Goal: Transaction & Acquisition: Book appointment/travel/reservation

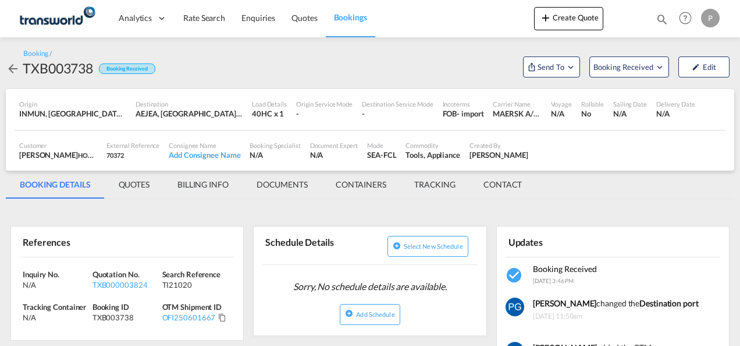
click at [565, 66] on md-icon "Open demo menu" at bounding box center [570, 67] width 10 height 10
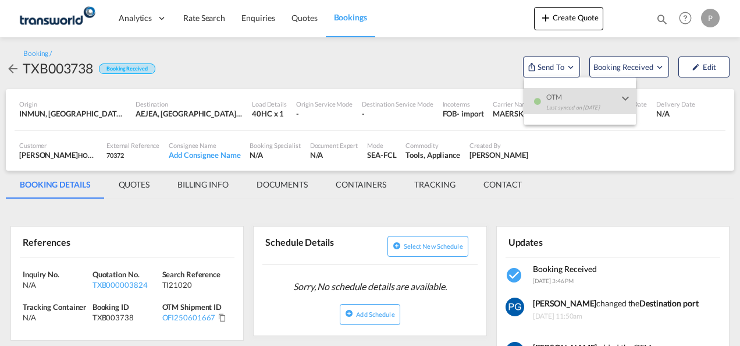
click at [574, 15] on md-backdrop at bounding box center [370, 173] width 740 height 346
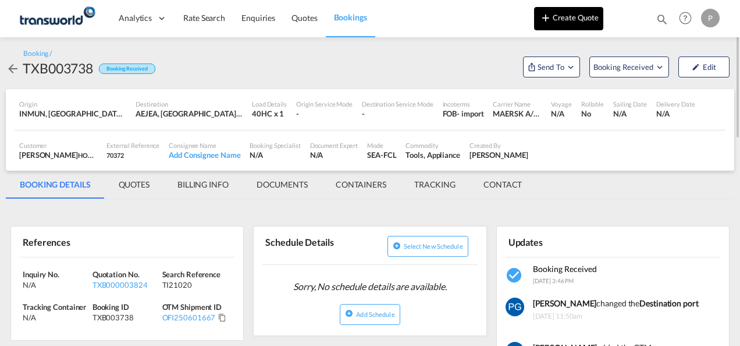
click at [554, 26] on button "Create Quote" at bounding box center [568, 18] width 69 height 23
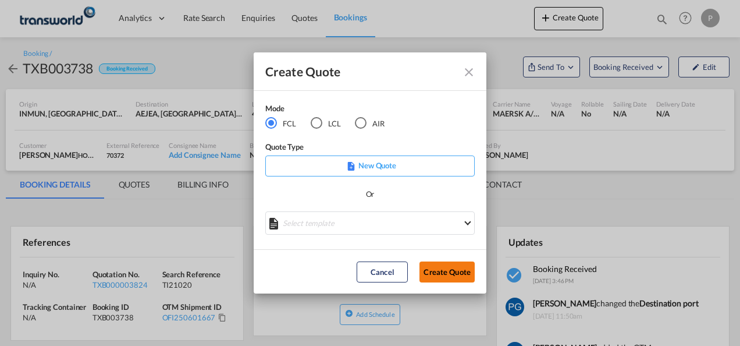
click at [443, 268] on button "Create Quote" at bounding box center [446, 271] width 55 height 21
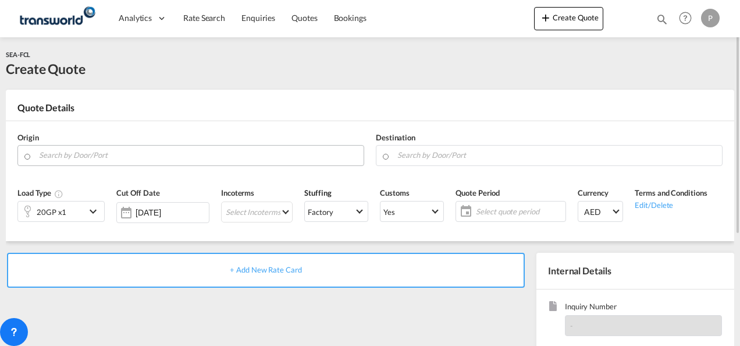
click at [193, 152] on input "Search by Door/Port" at bounding box center [198, 155] width 319 height 20
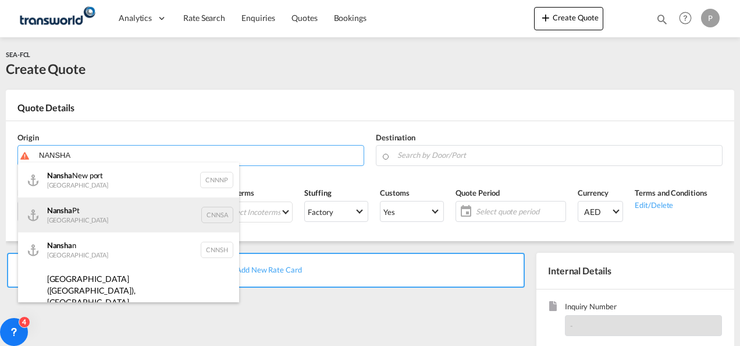
click at [126, 205] on div "Nansha Pt China CNNSA" at bounding box center [128, 214] width 221 height 35
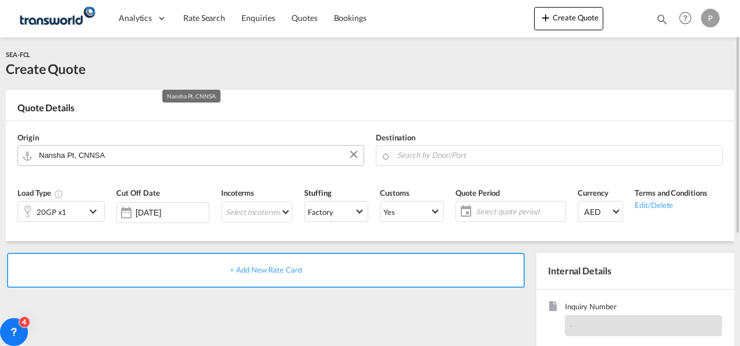
click at [130, 152] on input "Nansha Pt, CNNSA" at bounding box center [198, 155] width 319 height 20
type input "Nansha Pt, CNNS"
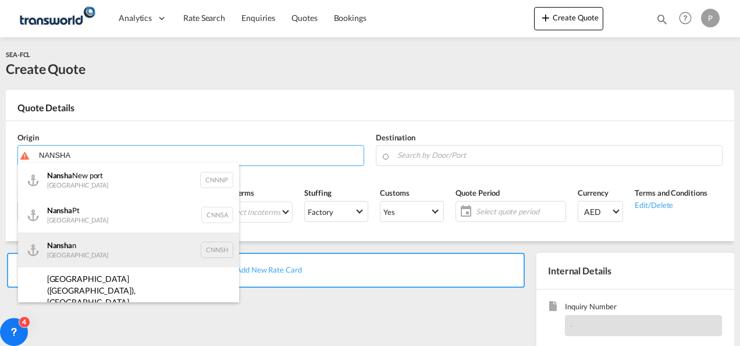
click at [110, 234] on div "Nansha n China CNNSH" at bounding box center [128, 249] width 221 height 35
type input "Nanshan, CNNSH"
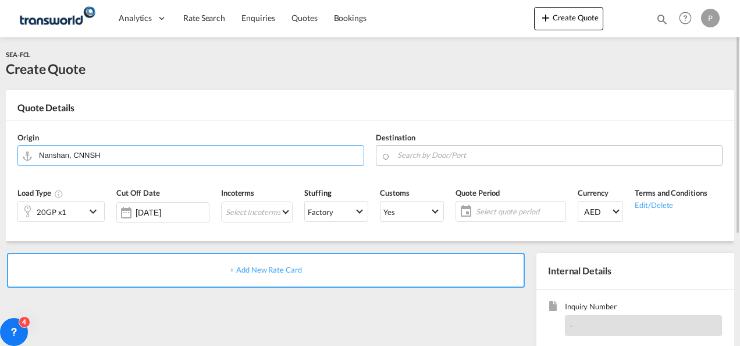
click at [408, 156] on body "Analytics Dashboard Rate Search Enquiries Quotes Bookings" at bounding box center [370, 173] width 740 height 346
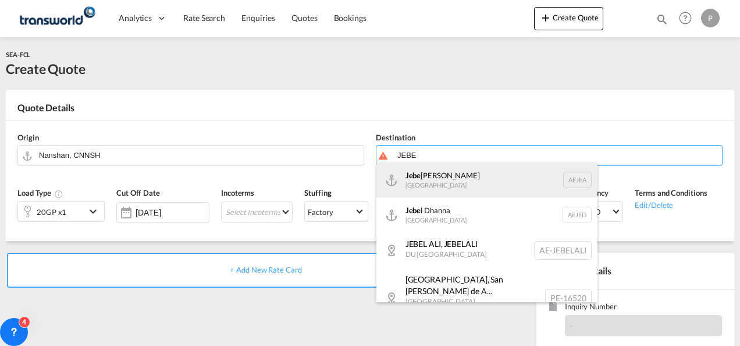
click at [419, 175] on div "Jebe l Ali [GEOGRAPHIC_DATA] [GEOGRAPHIC_DATA]" at bounding box center [486, 179] width 221 height 35
type input "[GEOGRAPHIC_DATA], [GEOGRAPHIC_DATA]"
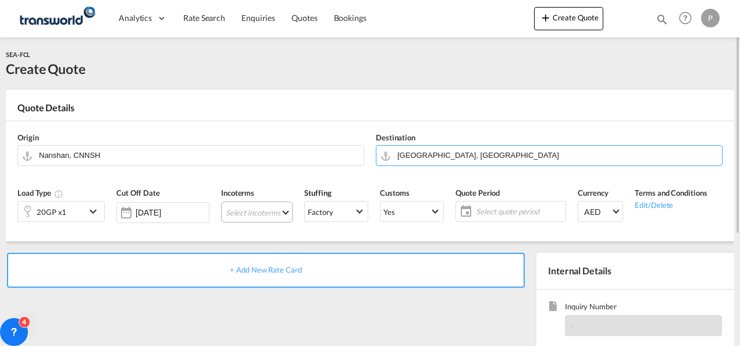
click at [240, 207] on md-select "Select Incoterms CIF - import Cost,Insurance and Freight CFR - export Cost and …" at bounding box center [257, 211] width 72 height 21
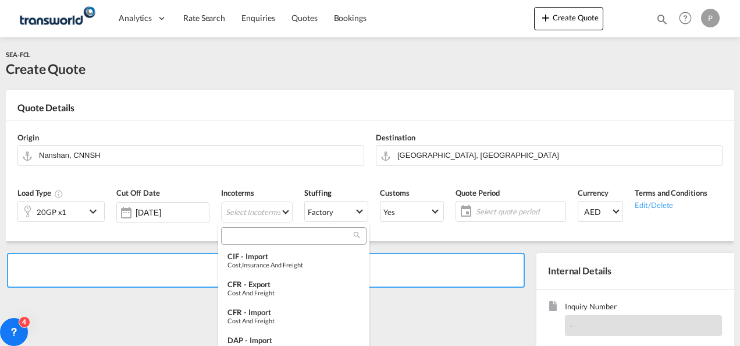
click at [240, 240] on input "search" at bounding box center [289, 235] width 129 height 10
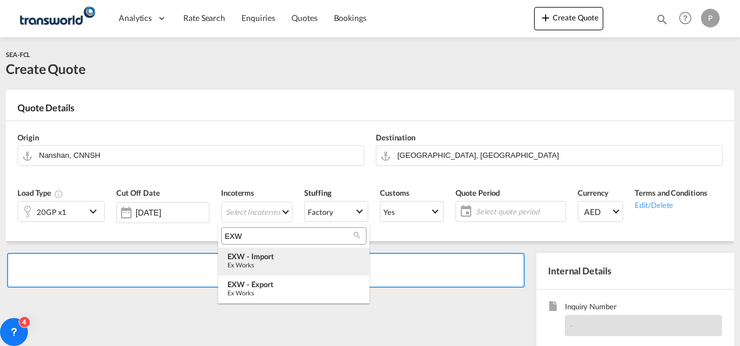
type input "EXW"
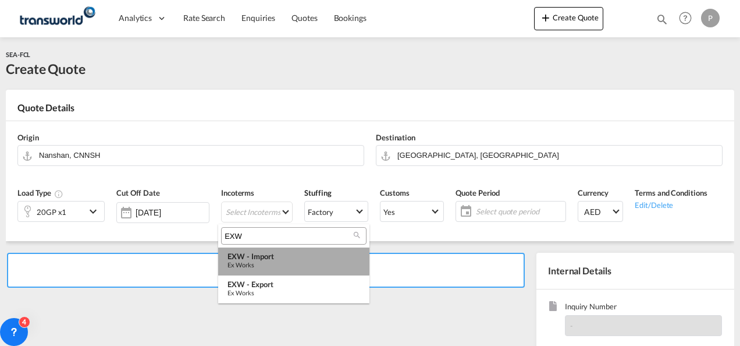
click at [263, 254] on div "EXW - import" at bounding box center [293, 255] width 133 height 9
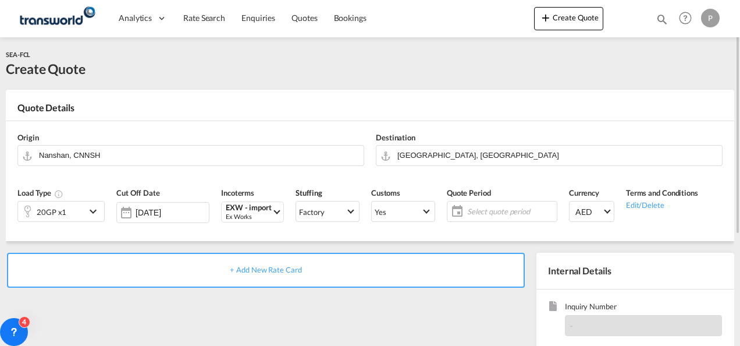
click at [481, 209] on span "Select quote period" at bounding box center [510, 211] width 87 height 10
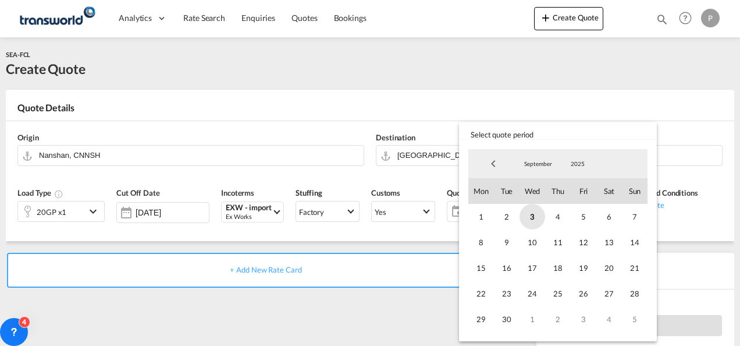
click at [527, 219] on span "3" at bounding box center [533, 217] width 26 height 26
click at [504, 313] on span "30" at bounding box center [507, 319] width 26 height 26
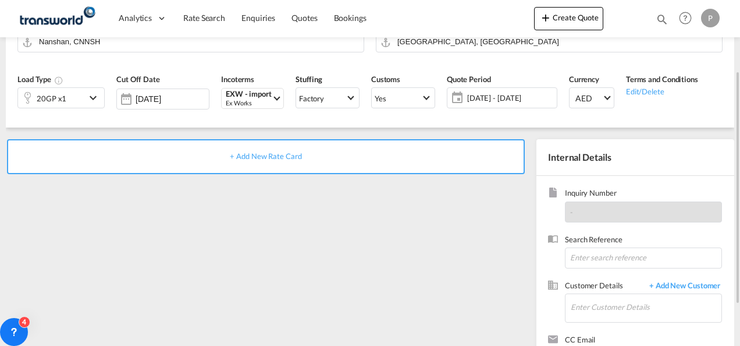
scroll to position [114, 0]
click at [590, 250] on input at bounding box center [643, 257] width 157 height 21
type input "TWG720"
click at [591, 300] on input "Enter Customer Details" at bounding box center [646, 306] width 151 height 26
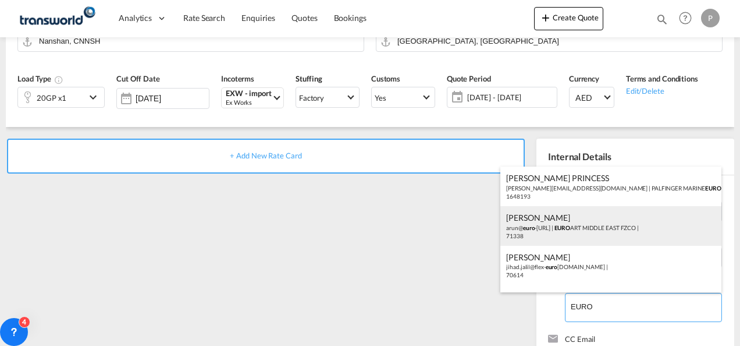
click at [551, 233] on div "[PERSON_NAME] [PERSON_NAME]@ euro -[URL] | EURO ART [GEOGRAPHIC_DATA] FZCO | 71…" at bounding box center [610, 226] width 221 height 40
type input "EUROART MIDDLE EAST FZCO, [PERSON_NAME], [PERSON_NAME][EMAIL_ADDRESS][DOMAIN_NA…"
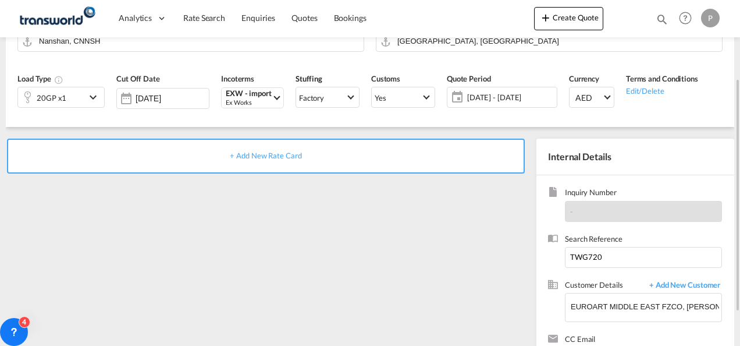
click at [276, 156] on span "+ Add New Rate Card" at bounding box center [266, 155] width 72 height 9
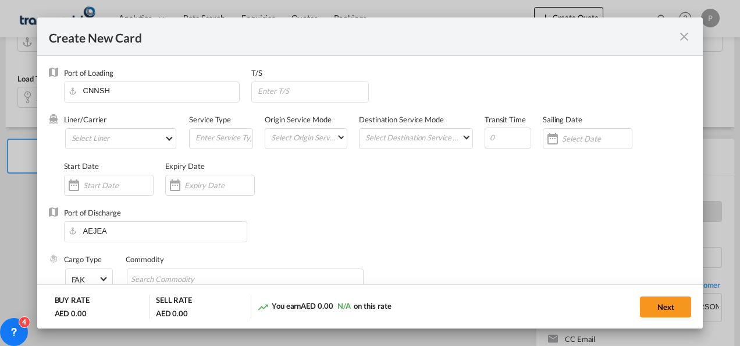
type input "Basic Ocean Freight"
select select "per equipment"
click at [128, 137] on md-select "Select Liner 2HM LOGISTICS D.O.O 2HM LOGISTICS D.O.O. / TDWC-CAPODISTRI 2HM LOG…" at bounding box center [121, 138] width 112 height 21
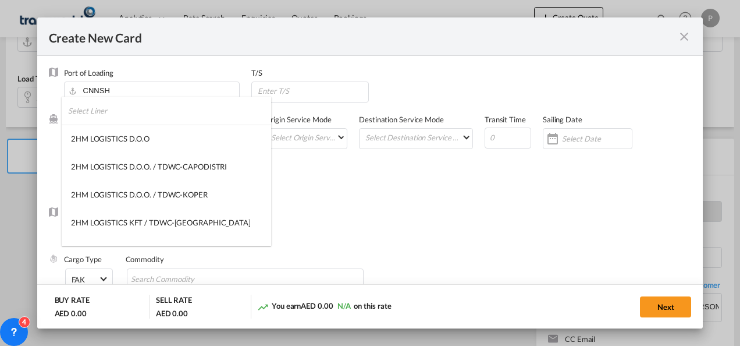
click at [105, 113] on input "search" at bounding box center [169, 111] width 203 height 28
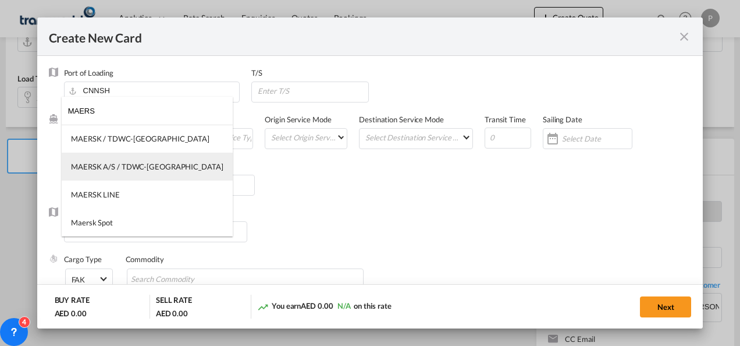
type input "MAERS"
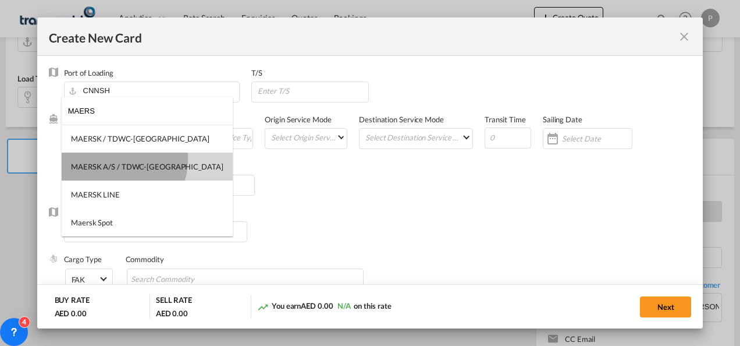
click at [117, 158] on md-option "MAERSK A/S / TDWC-[GEOGRAPHIC_DATA]" at bounding box center [147, 166] width 171 height 28
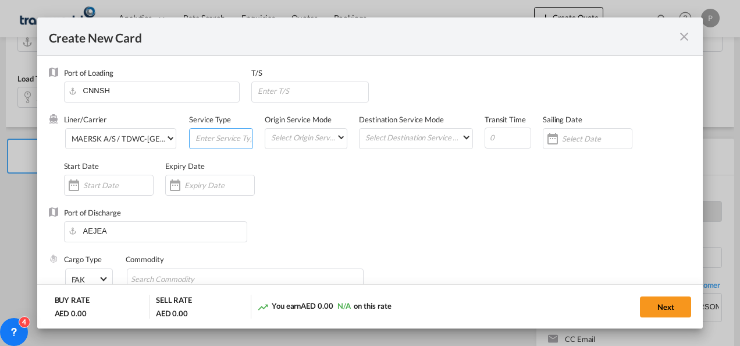
click at [200, 138] on input "Create New CardPort ..." at bounding box center [223, 137] width 58 height 17
type input "EXW IMPORT"
click at [186, 186] on input "Create New CardPort ..." at bounding box center [219, 184] width 70 height 9
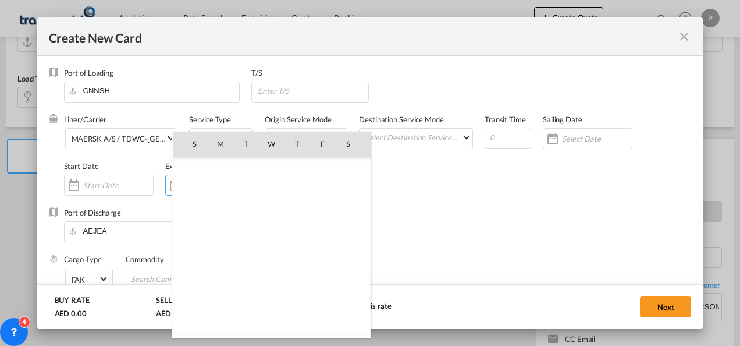
scroll to position [269478, 0]
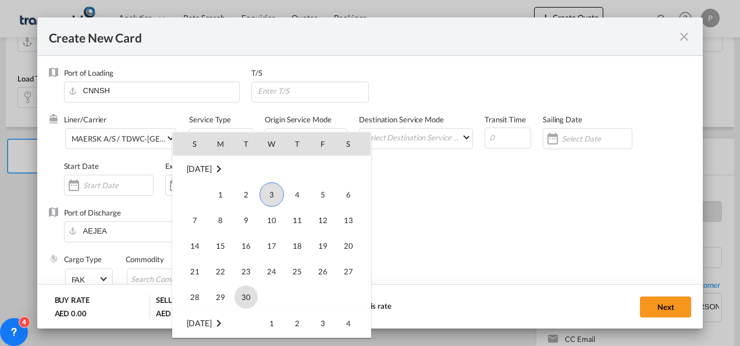
click at [249, 294] on span "30" at bounding box center [245, 296] width 23 height 23
type input "[DATE]"
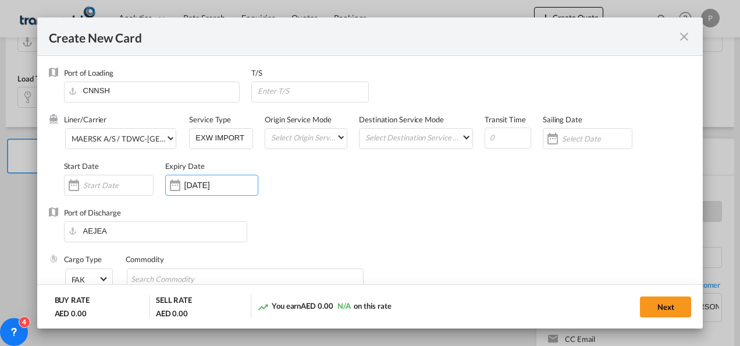
scroll to position [62, 0]
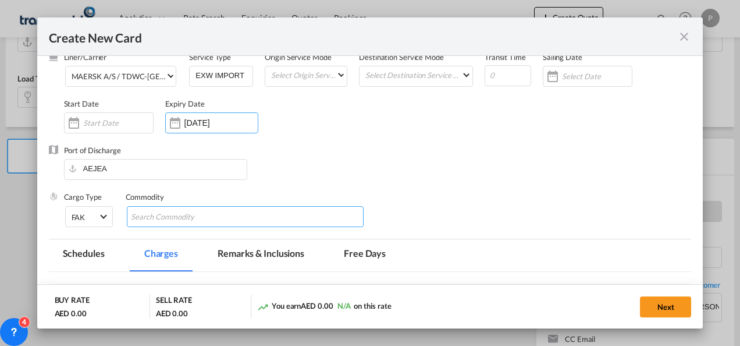
click at [229, 218] on md-chips-wrap "Chips container with autocompletion. Enter the text area, type text to search, …" at bounding box center [245, 216] width 237 height 21
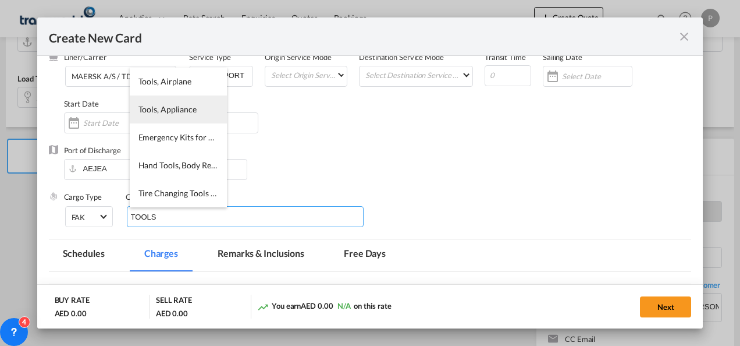
type input "TOOLS"
click at [170, 105] on span "Tools, Appliance" at bounding box center [167, 109] width 58 height 10
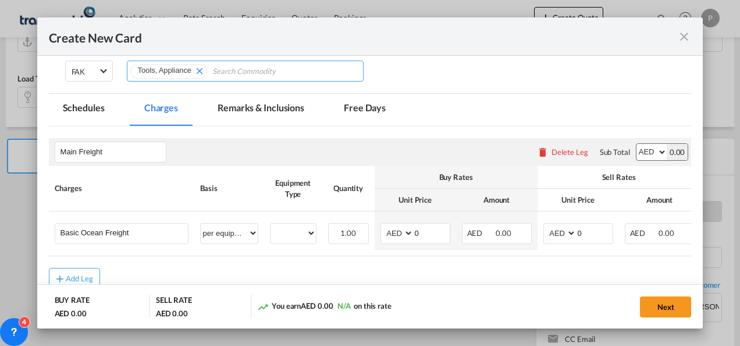
scroll to position [208, 0]
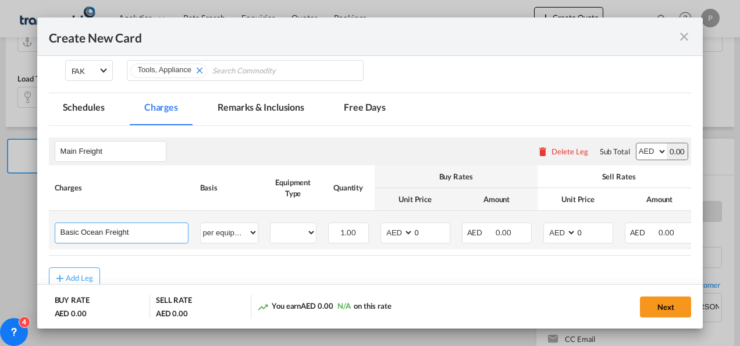
click at [144, 232] on input "Basic Ocean Freight" at bounding box center [124, 231] width 127 height 17
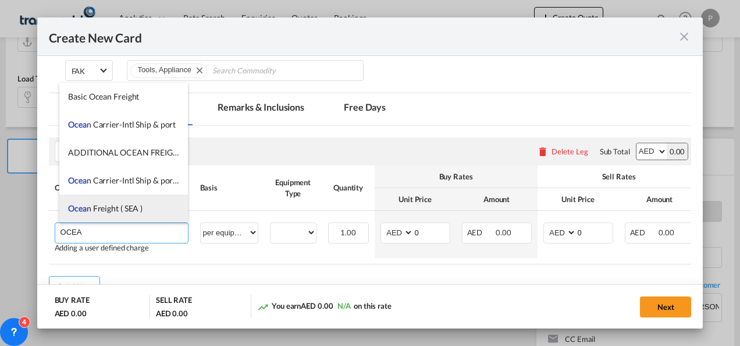
click at [120, 203] on span "Ocea n Freight ( SEA )" at bounding box center [105, 208] width 74 height 10
type input "Ocean Freight ( SEA )"
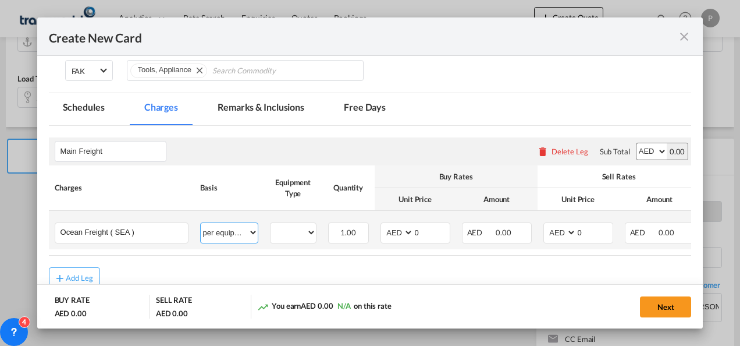
click at [232, 235] on select "per equipment per container per B/L per shipping bill per shipment % on freight…" at bounding box center [229, 232] width 57 height 19
select select "per shipment"
click at [201, 223] on select "per equipment per container per B/L per shipping bill per shipment % on freight…" at bounding box center [229, 232] width 57 height 19
click at [425, 234] on input "0" at bounding box center [432, 231] width 36 height 17
click at [592, 234] on input "0" at bounding box center [595, 231] width 36 height 17
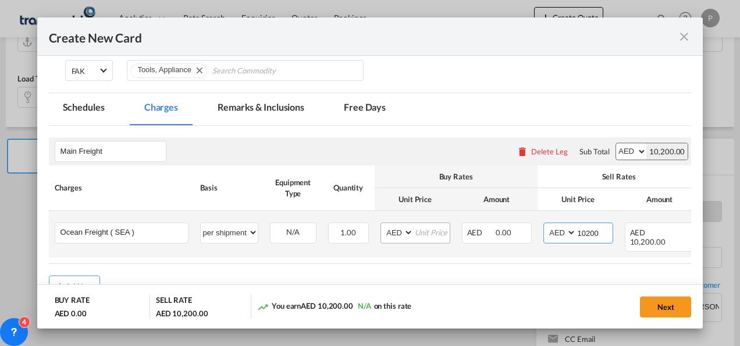
type input "10200"
click at [425, 229] on input "Create New CardPort ..." at bounding box center [432, 231] width 36 height 17
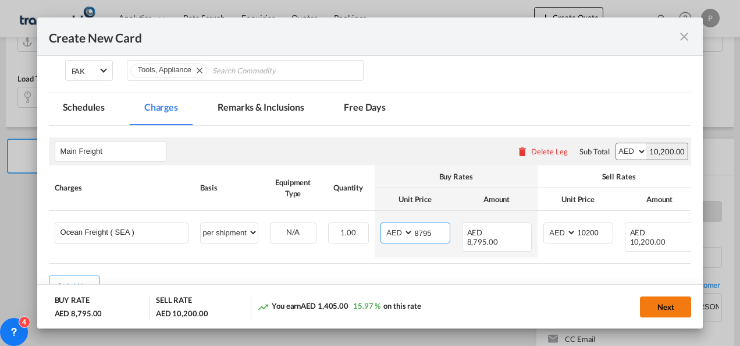
type input "8795"
click at [683, 308] on button "Next" at bounding box center [665, 306] width 51 height 21
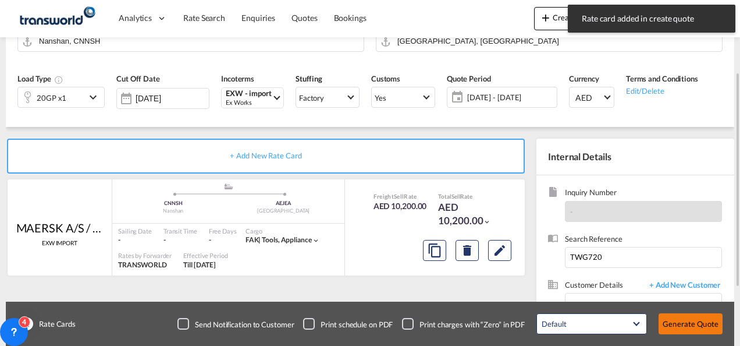
click at [678, 322] on button "Generate Quote" at bounding box center [691, 323] width 64 height 21
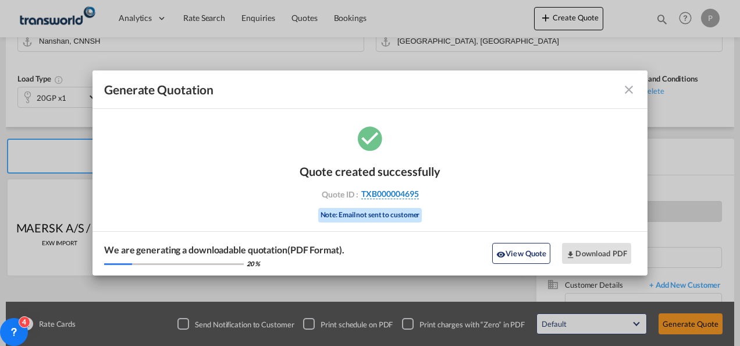
click at [413, 194] on span "TXB000004695" at bounding box center [390, 193] width 58 height 10
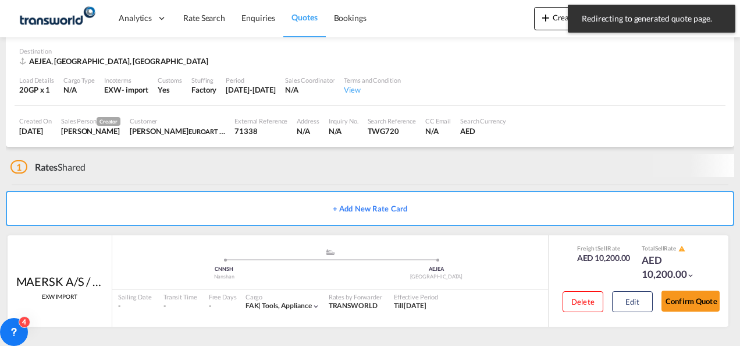
scroll to position [72, 0]
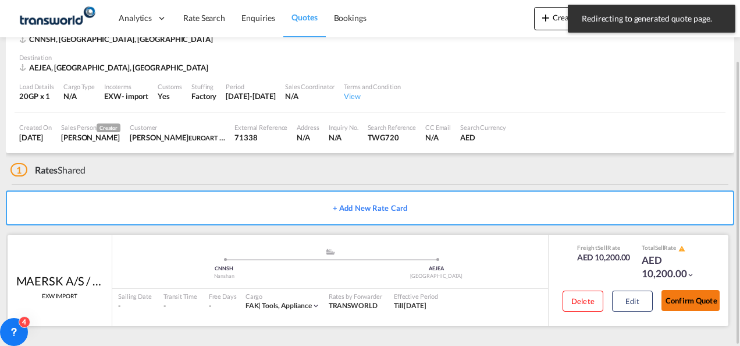
click at [684, 295] on button "Confirm Quote" at bounding box center [690, 300] width 58 height 21
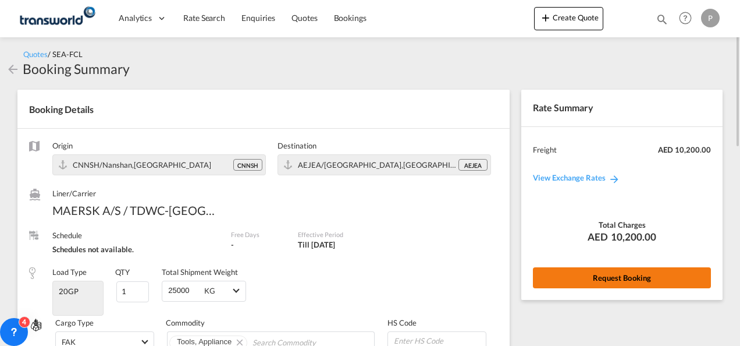
click at [595, 270] on button "Request Booking" at bounding box center [622, 277] width 178 height 21
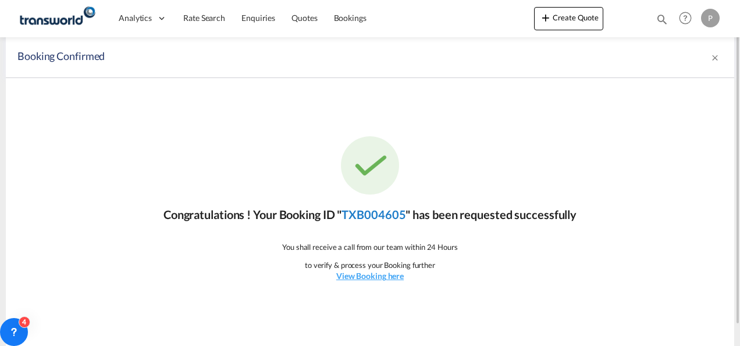
click at [389, 219] on link "TXB004605" at bounding box center [373, 214] width 64 height 14
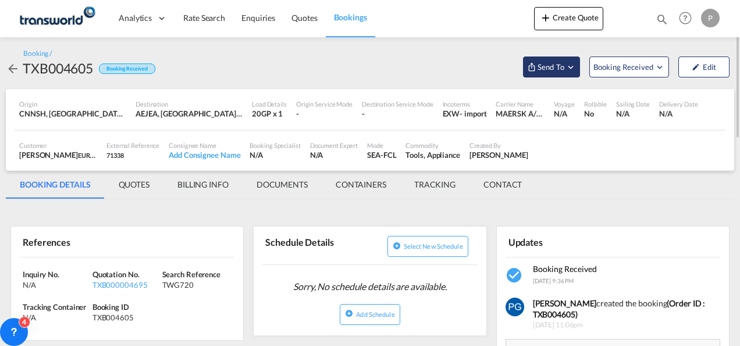
click at [546, 59] on button "Send To" at bounding box center [551, 66] width 57 height 21
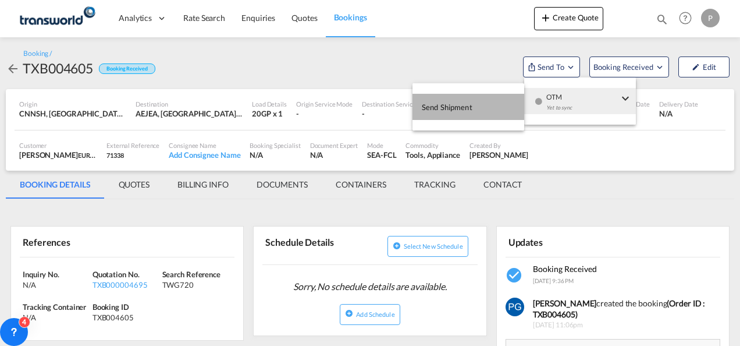
click at [493, 102] on button "Send Shipment" at bounding box center [468, 107] width 112 height 26
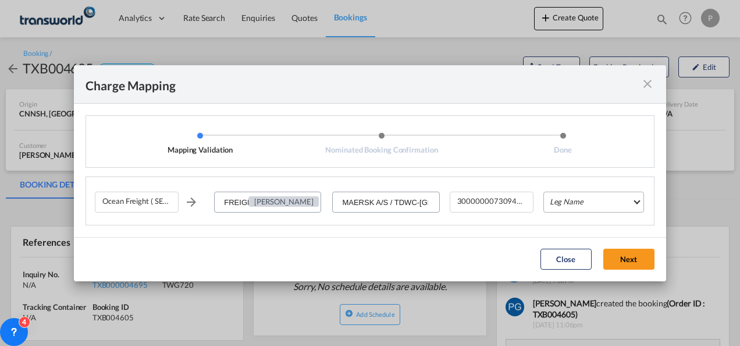
click at [567, 199] on md-select "Leg Name HANDLING ORIGIN VESSEL HANDLING DESTINATION OTHERS TL PICK UP CUSTOMS …" at bounding box center [593, 201] width 101 height 21
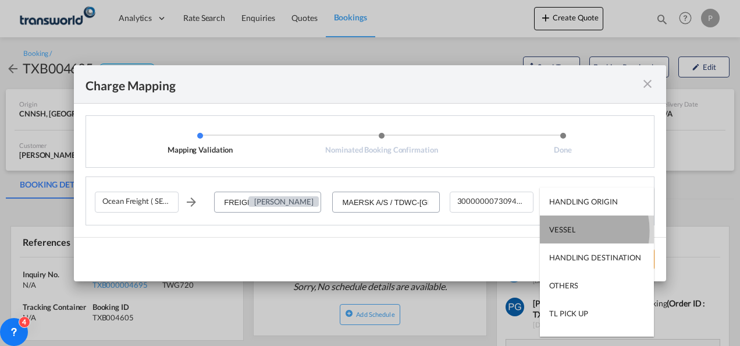
click at [567, 230] on div "VESSEL" at bounding box center [562, 229] width 26 height 10
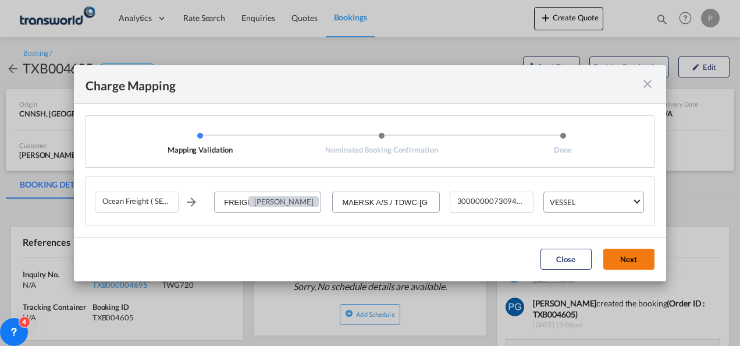
click at [617, 255] on button "Next" at bounding box center [628, 258] width 51 height 21
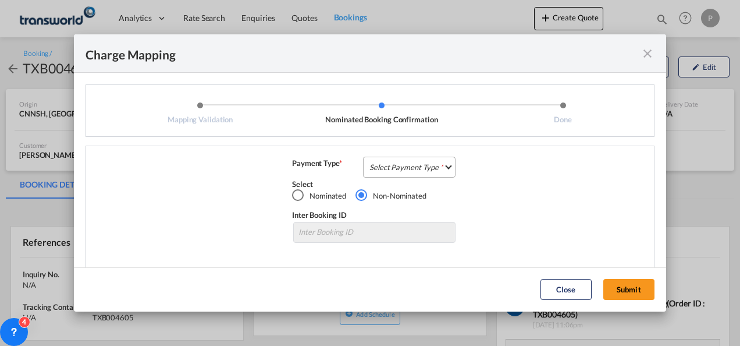
click at [404, 162] on md-select "Select Payment Type COLLECT PREPAID" at bounding box center [409, 166] width 92 height 21
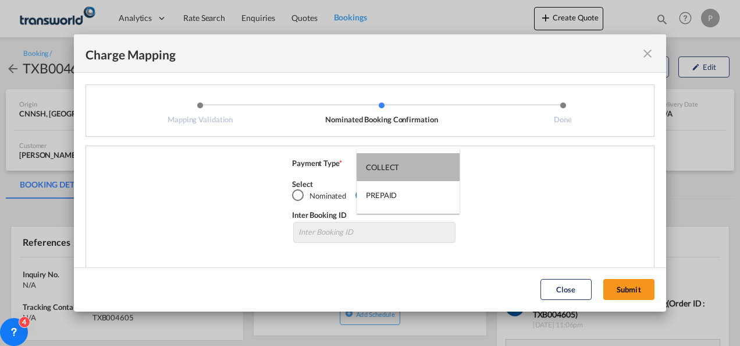
click at [404, 162] on md-option "COLLECT" at bounding box center [408, 167] width 103 height 28
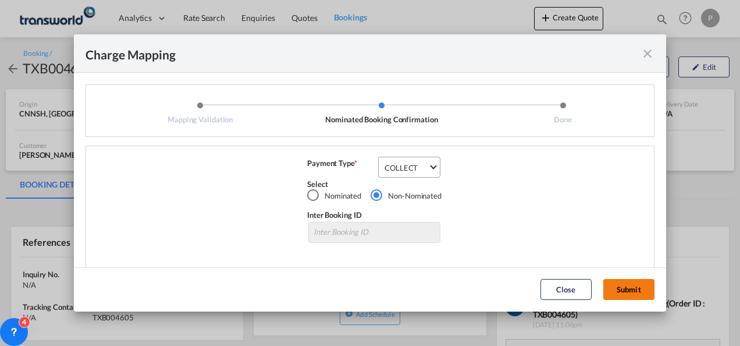
click at [624, 284] on button "Submit" at bounding box center [628, 289] width 51 height 21
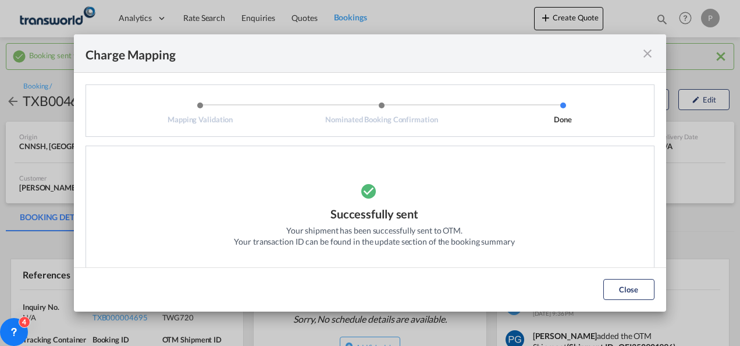
click at [648, 63] on div "Charge Mapping" at bounding box center [370, 53] width 592 height 38
click at [649, 52] on md-icon "icon-close fg-AAA8AD cursor" at bounding box center [648, 54] width 14 height 14
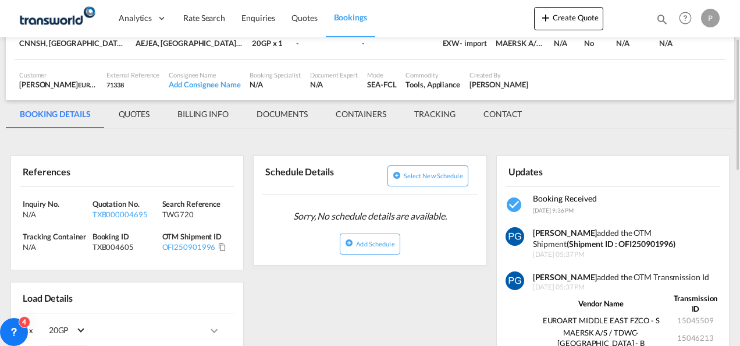
scroll to position [104, 0]
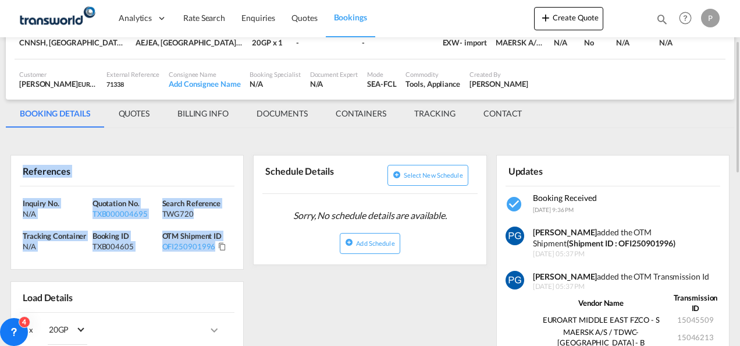
drag, startPoint x: 20, startPoint y: 169, endPoint x: 234, endPoint y: 266, distance: 234.8
click at [234, 266] on div "References Inquiry No. N/A Quotation No. TXB000004695 Search Reference TWG720 T…" at bounding box center [126, 212] width 233 height 115
copy div "References Inquiry No. N/A Quotation No. TXB000004695 Search Reference TWG720 T…"
click at [571, 19] on button "Create Quote" at bounding box center [568, 18] width 69 height 23
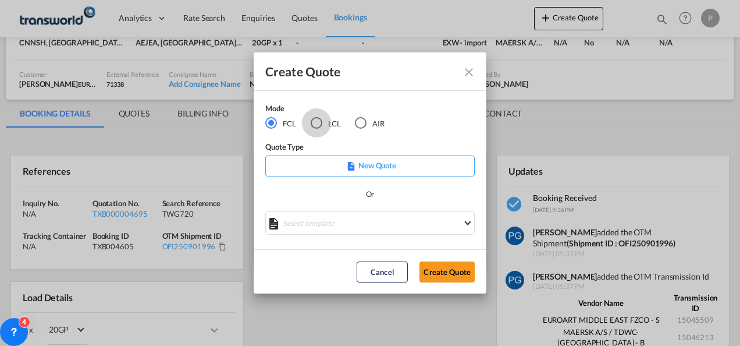
click at [314, 124] on div "LCL" at bounding box center [317, 123] width 12 height 12
click at [448, 270] on button "Create Quote" at bounding box center [446, 271] width 55 height 21
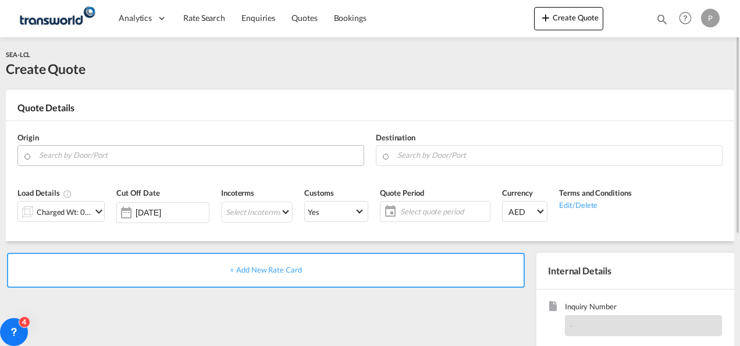
click at [200, 157] on input "Search by Door/Port" at bounding box center [198, 155] width 319 height 20
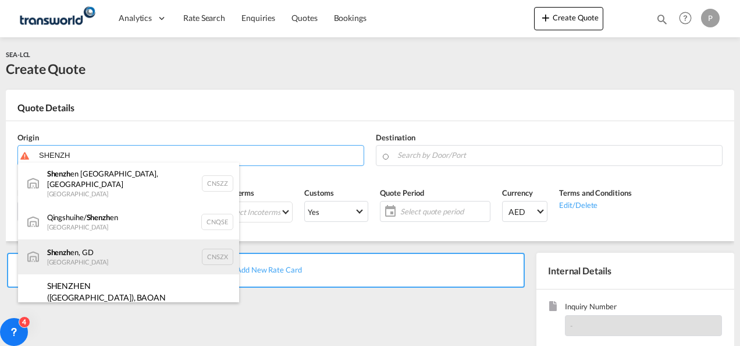
click at [115, 250] on div "Shenzh en, GD [GEOGRAPHIC_DATA] CNSZX" at bounding box center [128, 256] width 221 height 35
type input "[GEOGRAPHIC_DATA], GD, CNSZX"
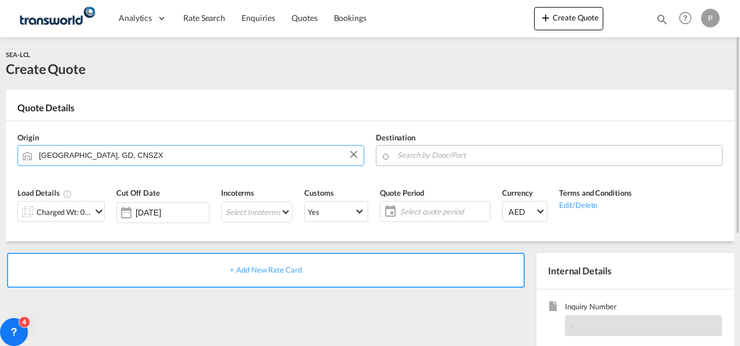
click at [419, 158] on input "Search by Door/Port" at bounding box center [556, 155] width 319 height 20
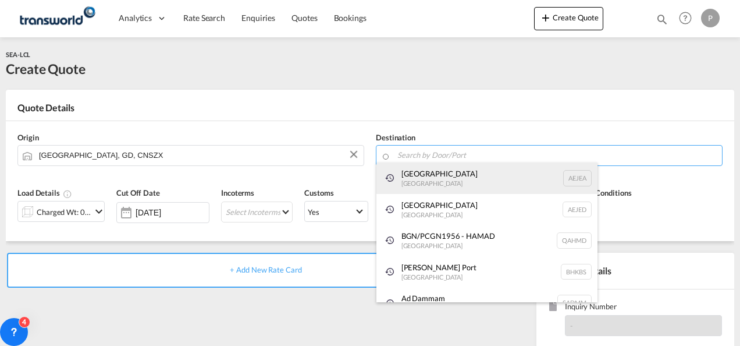
click at [418, 172] on div "[GEOGRAPHIC_DATA] [GEOGRAPHIC_DATA]" at bounding box center [486, 177] width 221 height 31
type input "[GEOGRAPHIC_DATA], [GEOGRAPHIC_DATA]"
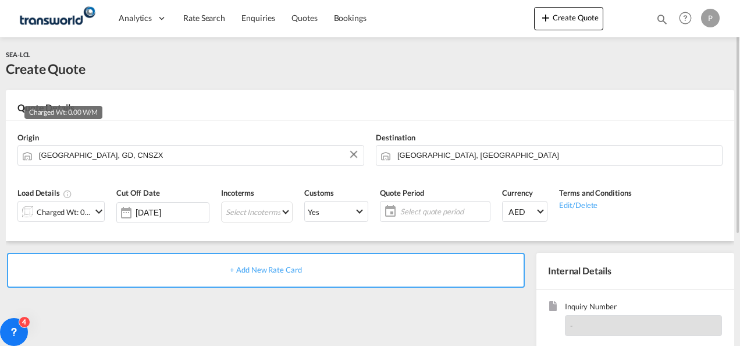
click at [86, 215] on div "Charged Wt: 0.00 W/M" at bounding box center [64, 212] width 55 height 16
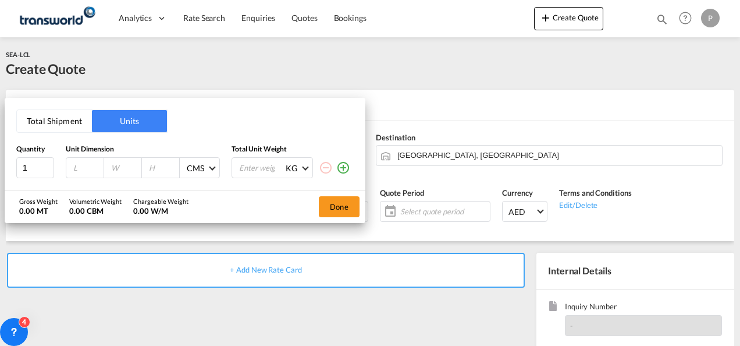
click at [73, 116] on button "Total Shipment" at bounding box center [54, 121] width 75 height 22
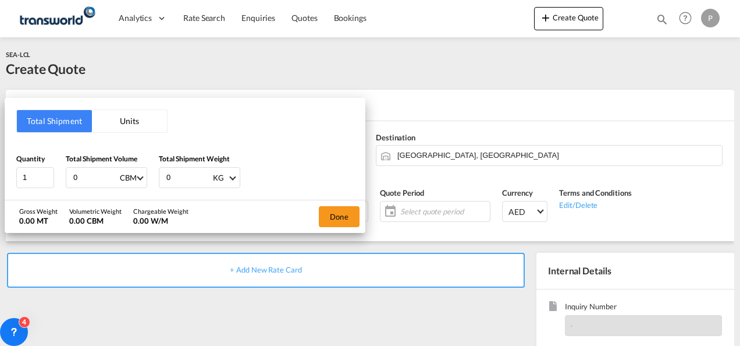
click at [87, 176] on input "0" at bounding box center [95, 178] width 47 height 20
type input "1"
click at [192, 180] on input "0" at bounding box center [188, 178] width 47 height 20
type input "110"
click at [343, 213] on button "Done" at bounding box center [339, 216] width 41 height 21
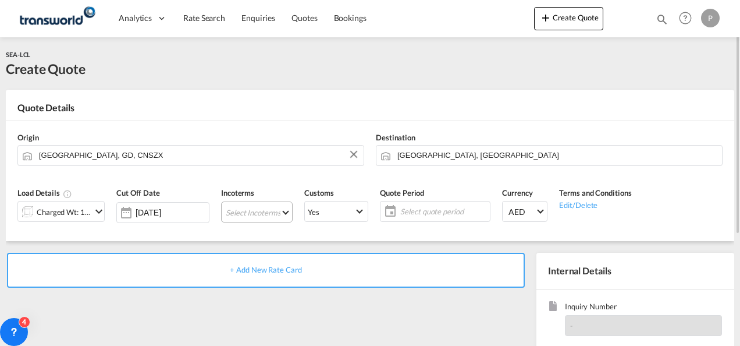
click at [252, 210] on md-select "Select Incoterms CIF - import Cost,Insurance and Freight CFR - export Cost and …" at bounding box center [257, 211] width 72 height 21
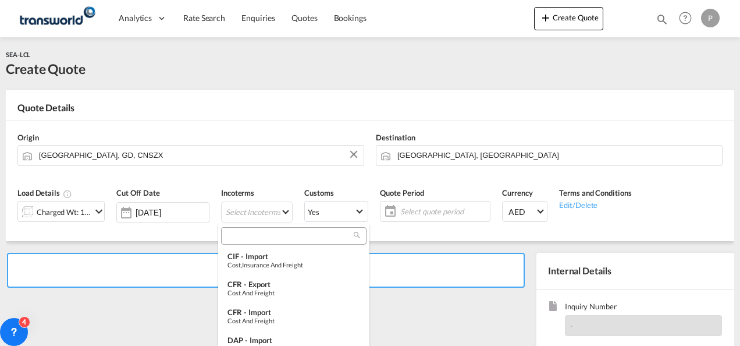
click at [244, 233] on input "search" at bounding box center [289, 235] width 129 height 10
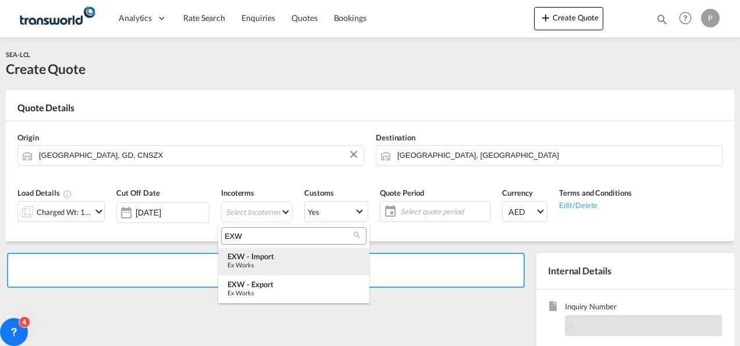
type input "EXW"
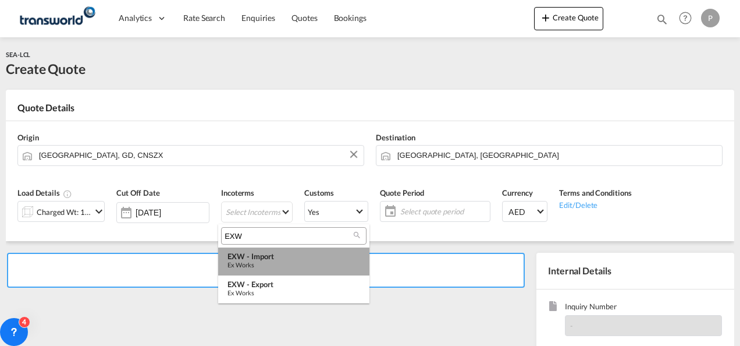
click at [251, 252] on div "EXW - import" at bounding box center [293, 255] width 133 height 9
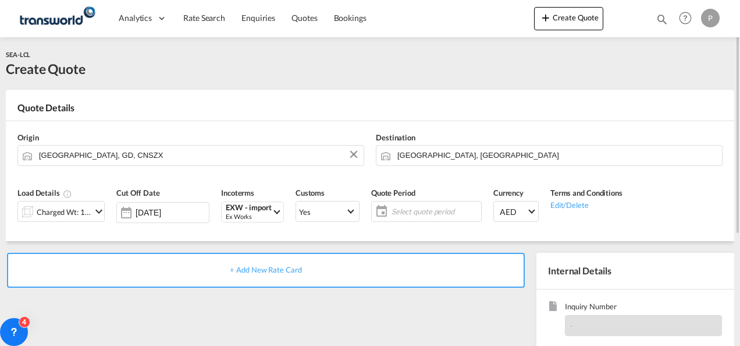
click at [404, 213] on span "Select quote period" at bounding box center [435, 211] width 87 height 10
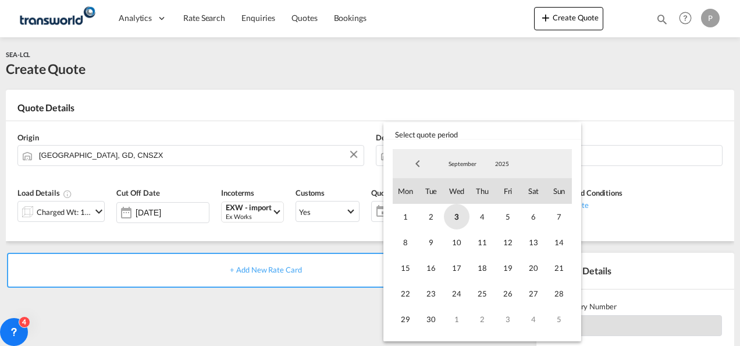
click at [451, 216] on span "3" at bounding box center [457, 217] width 26 height 26
click at [424, 314] on span "30" at bounding box center [431, 319] width 26 height 26
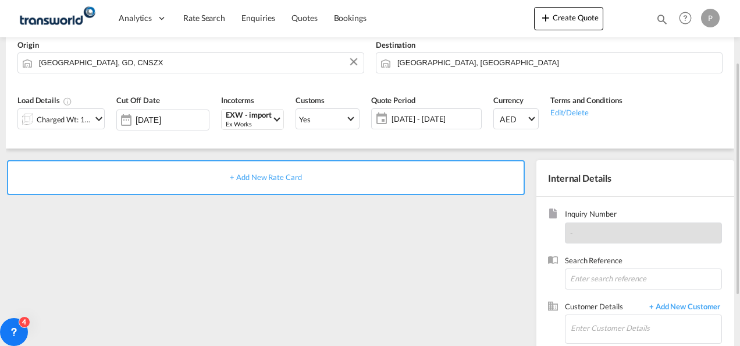
scroll to position [94, 0]
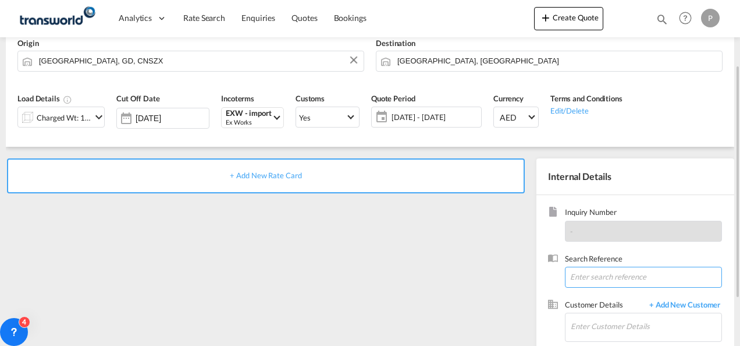
click at [591, 275] on input at bounding box center [643, 276] width 157 height 21
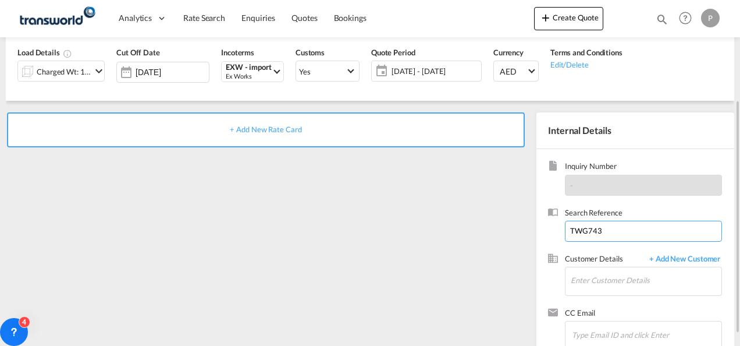
scroll to position [143, 0]
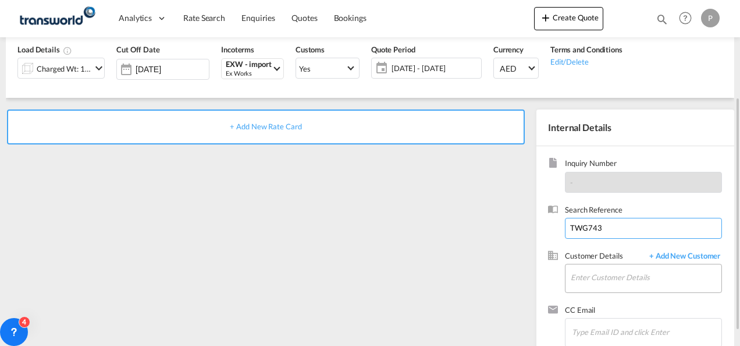
type input "TWG743"
click at [589, 277] on input "Enter Customer Details" at bounding box center [646, 277] width 151 height 26
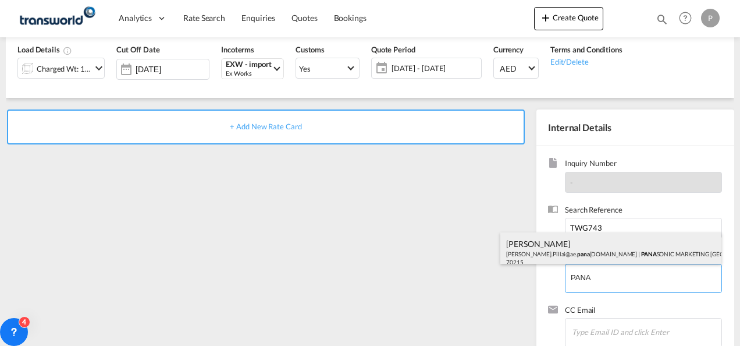
click at [575, 256] on div "[PERSON_NAME] [PERSON_NAME].Pillai@ae. pana [DOMAIN_NAME] | PANA SONIC MARKETIN…" at bounding box center [610, 252] width 221 height 40
type input "PANASONIC MARKETING [GEOGRAPHIC_DATA] AND [GEOGRAPHIC_DATA] (PMMAF) SPARE PARTS…"
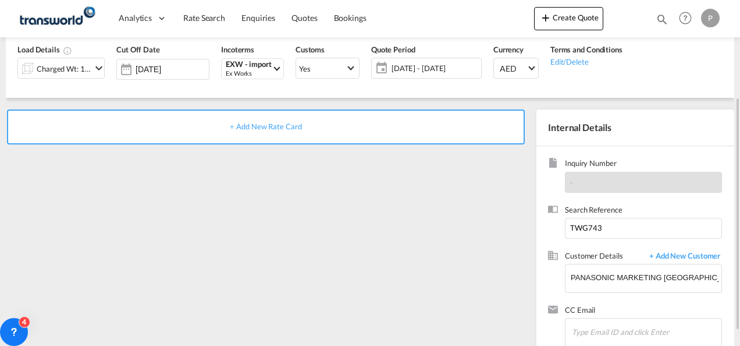
click at [277, 127] on span "+ Add New Rate Card" at bounding box center [266, 126] width 72 height 9
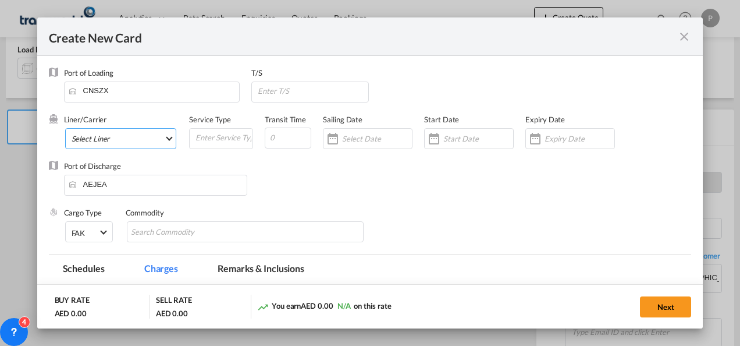
click at [138, 139] on md-select "Select Liner 2HM LOGISTICS D.O.O 2HM LOGISTICS D.O.O. / TDWC-CAPODISTRI 2HM LOG…" at bounding box center [121, 138] width 112 height 21
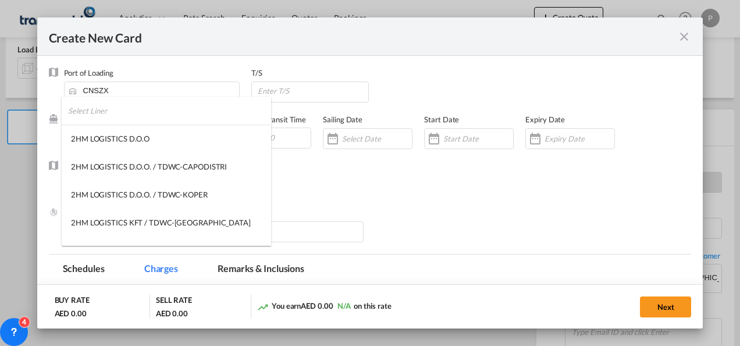
click at [130, 115] on input "search" at bounding box center [169, 111] width 203 height 28
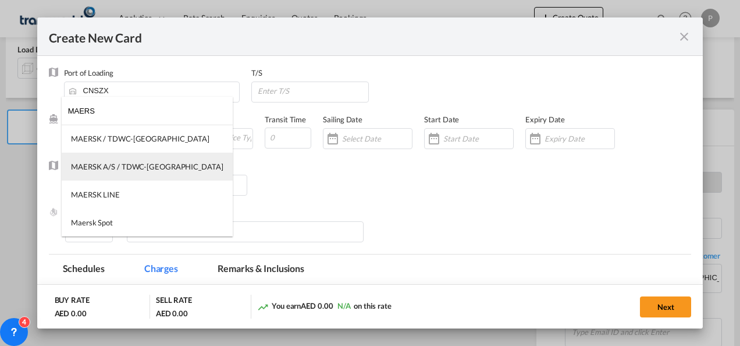
type input "MAERS"
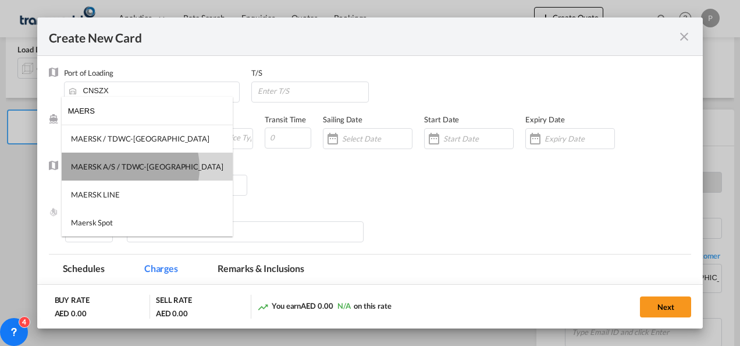
click at [130, 168] on div "MAERSK A/S / TDWC-[GEOGRAPHIC_DATA]" at bounding box center [147, 166] width 152 height 10
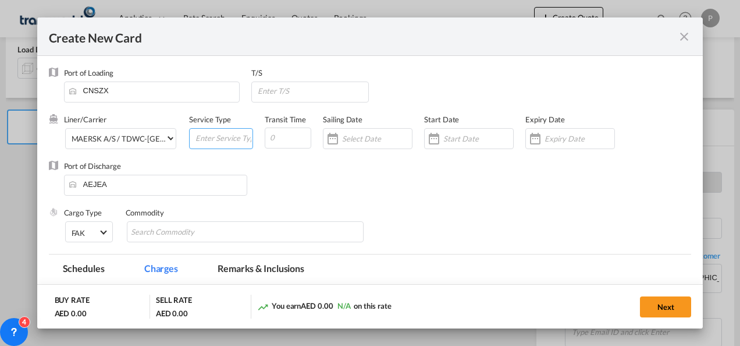
click at [219, 137] on input "Create New Card ..." at bounding box center [223, 137] width 58 height 17
type input "EXW IMPORT"
click at [560, 134] on input "Create New Card ..." at bounding box center [580, 138] width 70 height 9
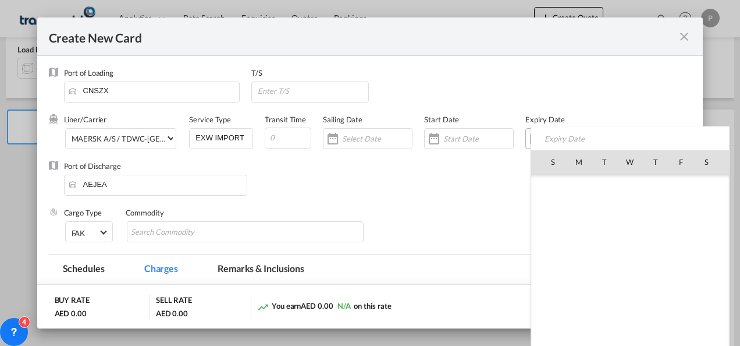
scroll to position [269478, 0]
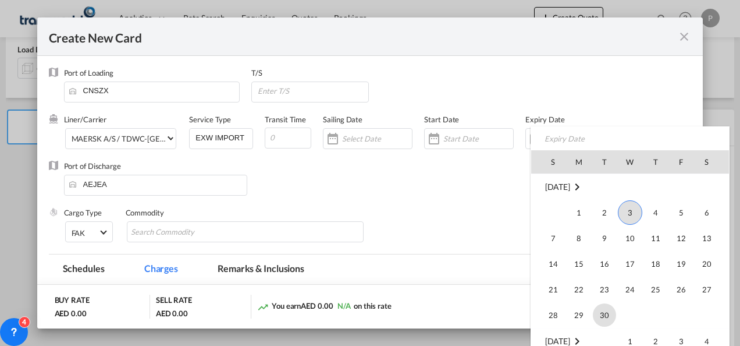
click at [603, 314] on span "30" at bounding box center [604, 314] width 23 height 23
type input "[DATE]"
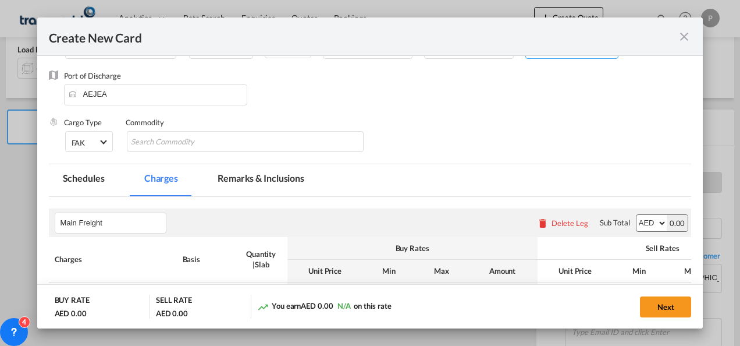
scroll to position [92, 0]
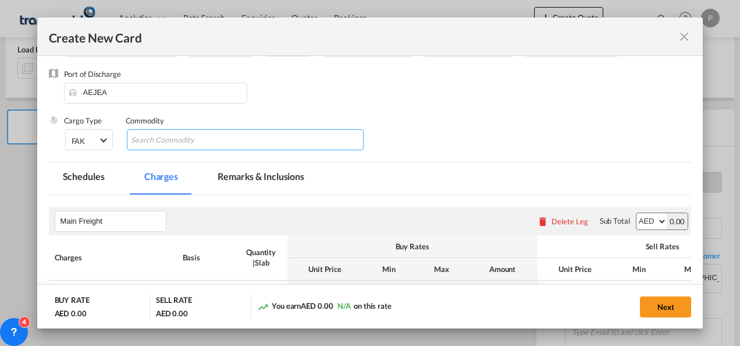
click at [225, 140] on input "Chips input." at bounding box center [184, 140] width 106 height 19
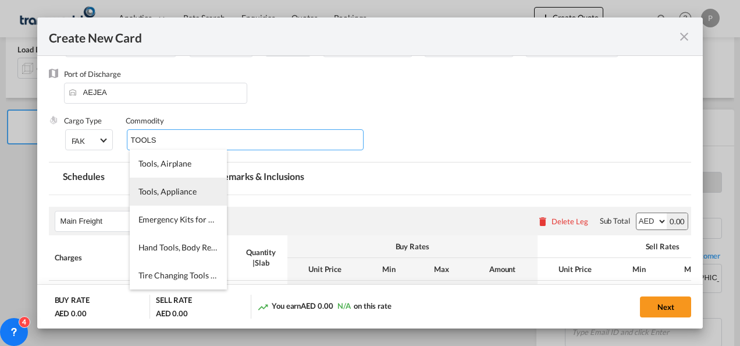
type input "TOOLS"
click at [186, 183] on li "Tools, Appliance" at bounding box center [178, 191] width 97 height 28
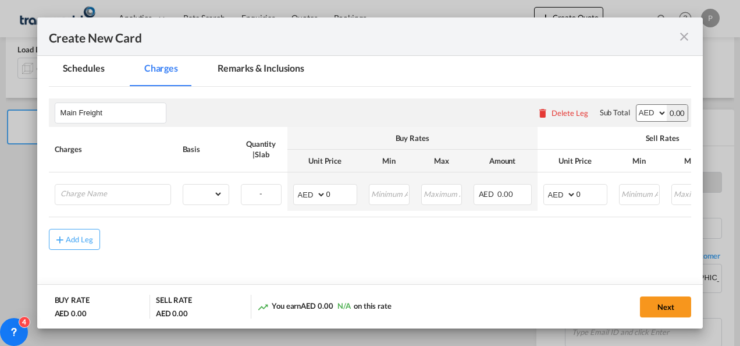
scroll to position [208, 0]
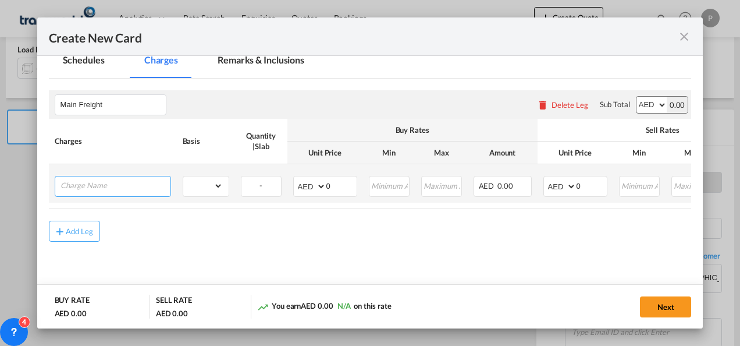
click at [142, 183] on input "Charge Name" at bounding box center [116, 184] width 110 height 17
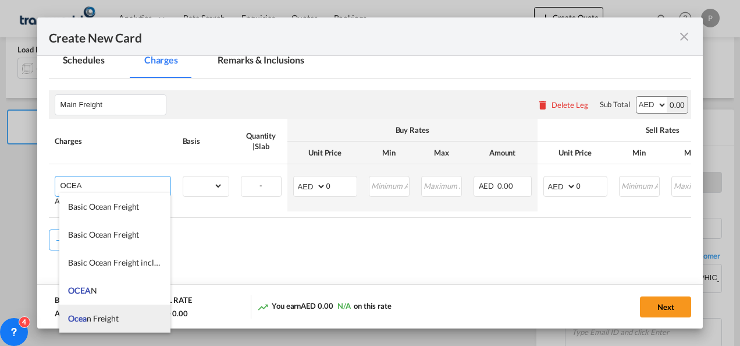
click at [116, 318] on span "Ocea n Freight" at bounding box center [93, 318] width 51 height 10
type input "Ocean Freight"
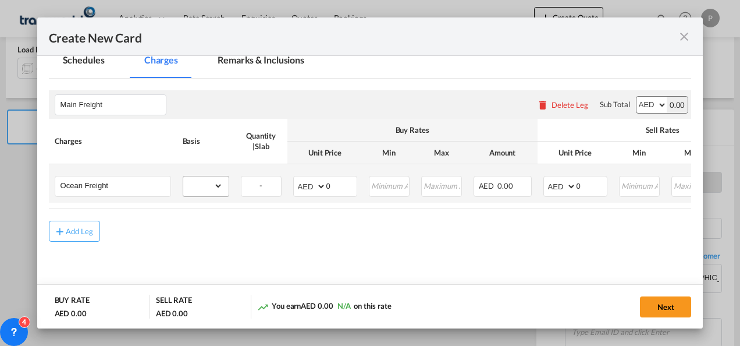
click at [225, 190] on md-input-container "gross_weight volumetric_weight per_shipment per_bl per_km per_hawb per_kg flat …" at bounding box center [205, 185] width 45 height 19
click at [217, 182] on select "gross_weight volumetric_weight per_shipment per_bl per_km per_hawb per_kg flat …" at bounding box center [203, 185] width 40 height 19
select select "per_shipment"
click at [183, 176] on select "gross_weight volumetric_weight per_shipment per_bl per_km per_hawb per_kg flat …" at bounding box center [203, 185] width 40 height 19
click at [336, 187] on input "0" at bounding box center [341, 184] width 30 height 17
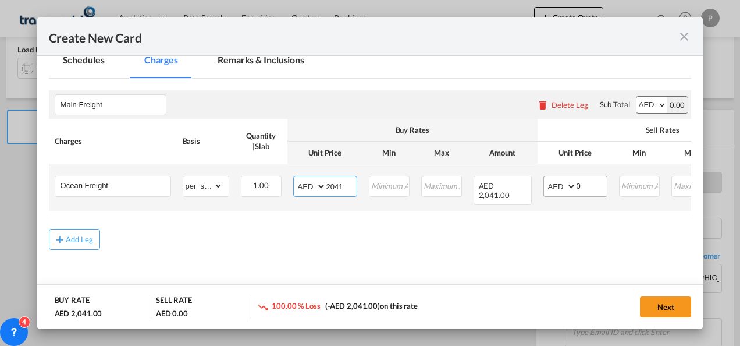
type input "2041"
click at [592, 184] on input "0" at bounding box center [592, 184] width 30 height 17
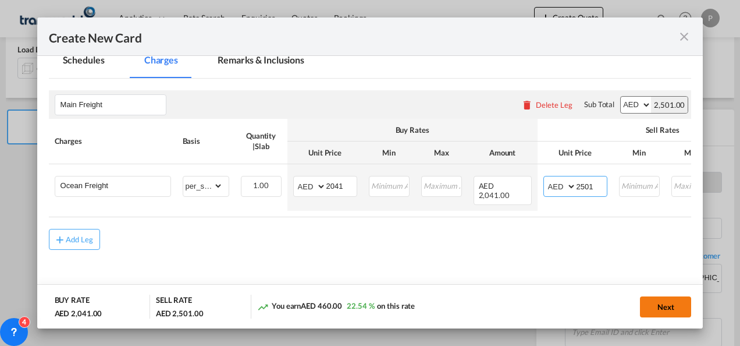
type input "2501"
click at [682, 309] on button "Next" at bounding box center [665, 306] width 51 height 21
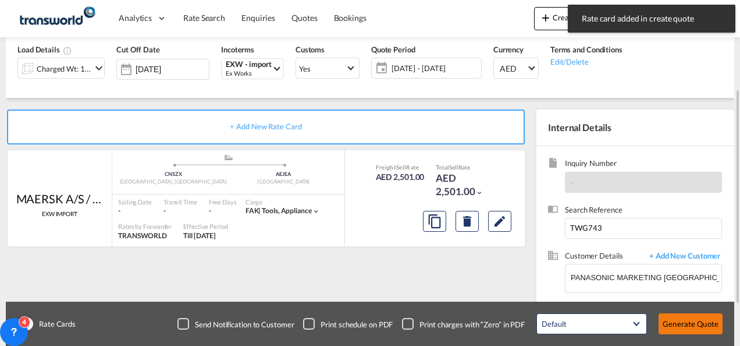
click at [690, 316] on button "Generate Quote" at bounding box center [691, 323] width 64 height 21
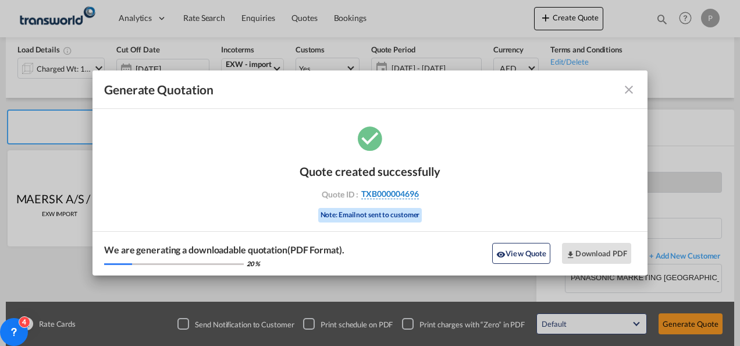
click at [410, 195] on span "TXB000004696" at bounding box center [390, 193] width 58 height 10
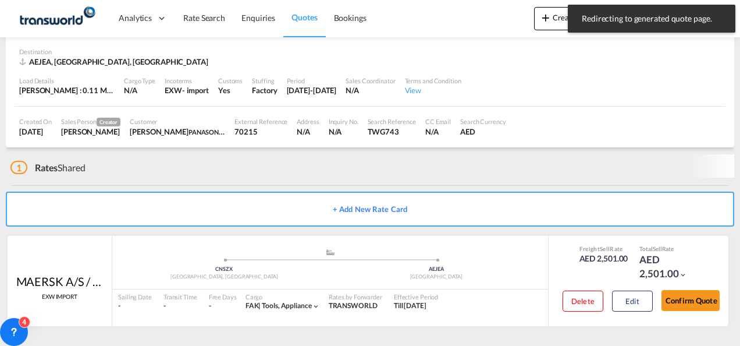
scroll to position [71, 0]
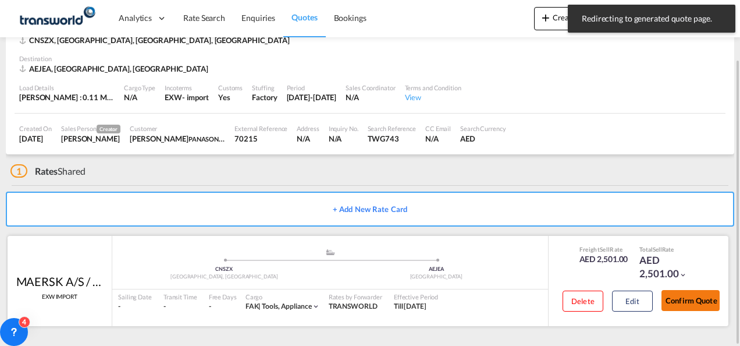
click at [690, 298] on button "Confirm Quote" at bounding box center [690, 300] width 58 height 21
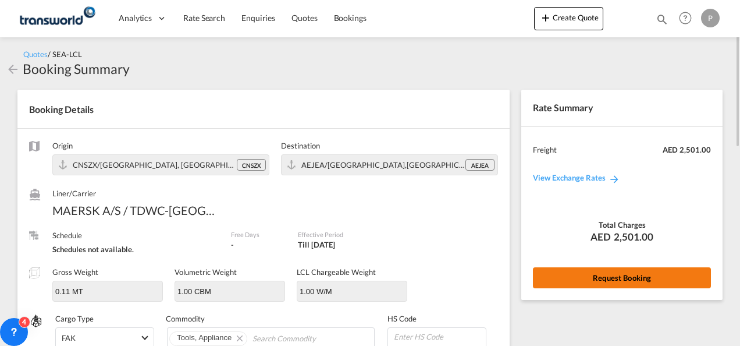
click at [632, 271] on button "Request Booking" at bounding box center [622, 277] width 178 height 21
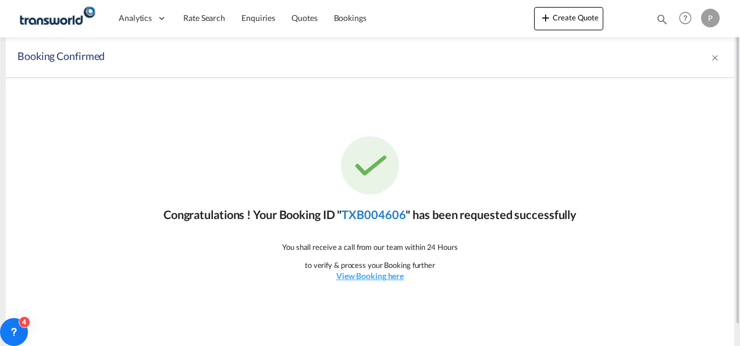
click at [368, 218] on link "TXB004606" at bounding box center [373, 214] width 64 height 14
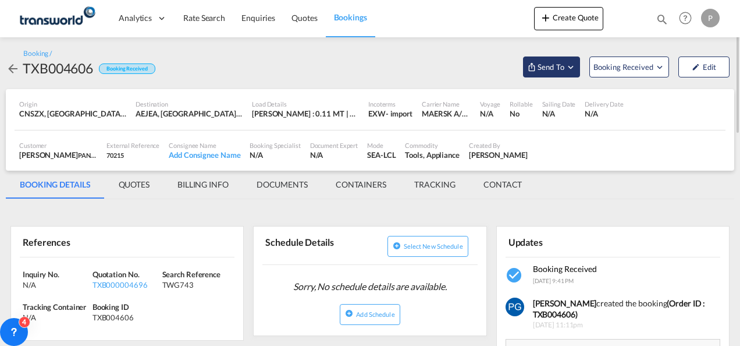
click at [559, 69] on span "Send To" at bounding box center [550, 67] width 29 height 12
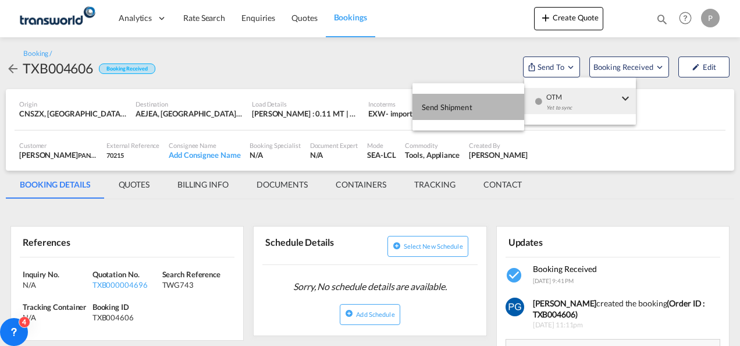
click at [493, 101] on button "Send Shipment" at bounding box center [468, 107] width 112 height 26
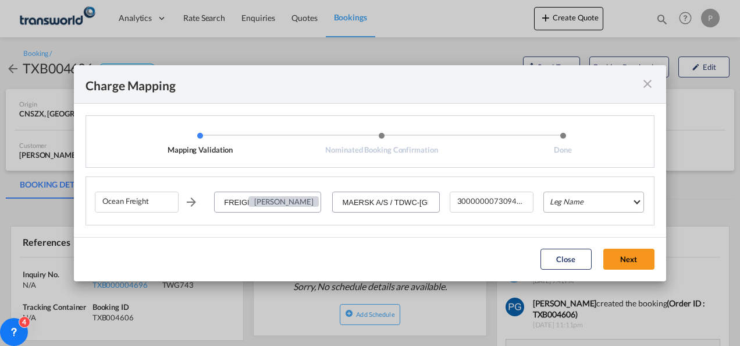
click at [589, 200] on md-select "Leg Name HANDLING ORIGIN VESSEL HANDLING DESTINATION OTHERS TL PICK UP CUSTOMS …" at bounding box center [593, 201] width 101 height 21
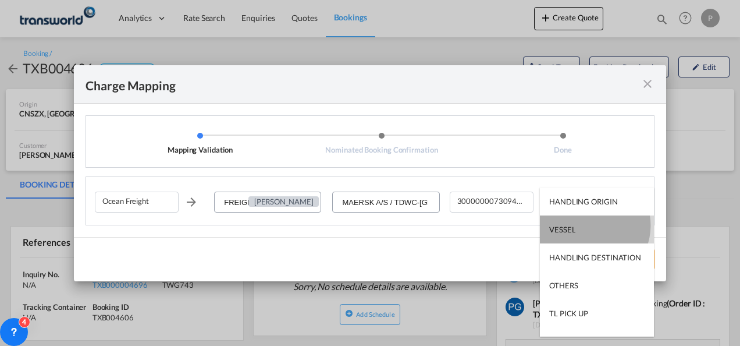
click at [588, 225] on md-option "VESSEL" at bounding box center [597, 229] width 114 height 28
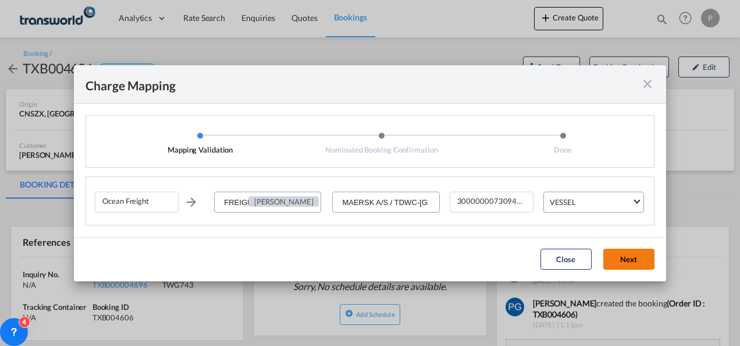
click at [626, 257] on button "Next" at bounding box center [628, 258] width 51 height 21
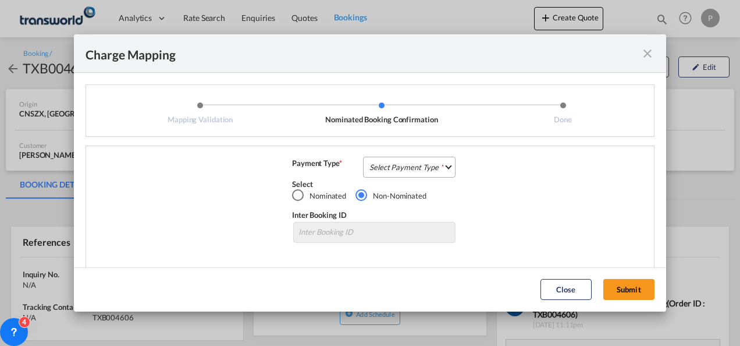
click at [415, 161] on md-select "Select Payment Type COLLECT PREPAID" at bounding box center [409, 166] width 92 height 21
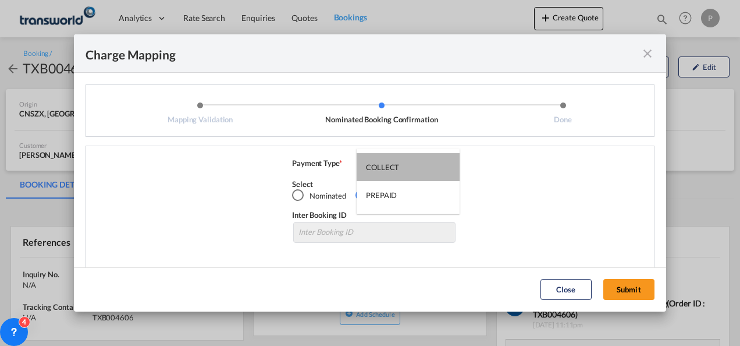
click at [415, 161] on md-option "COLLECT" at bounding box center [408, 167] width 103 height 28
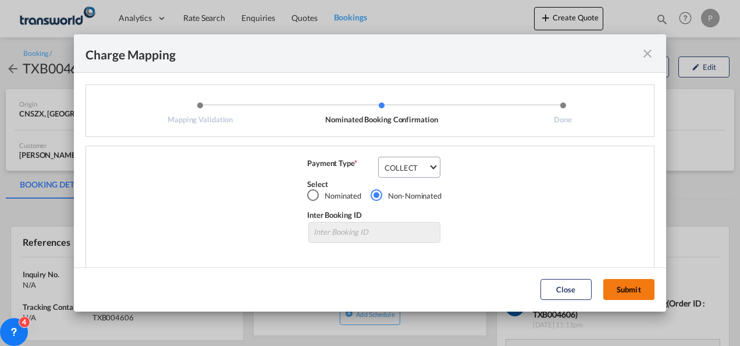
click at [629, 286] on button "Submit" at bounding box center [628, 289] width 51 height 21
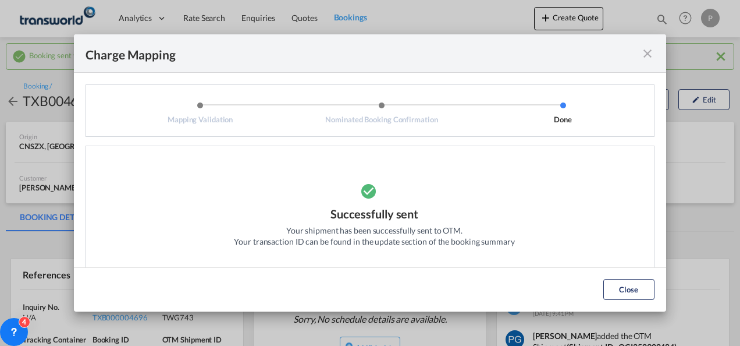
click at [650, 50] on md-icon "icon-close fg-AAA8AD cursor" at bounding box center [648, 54] width 14 height 14
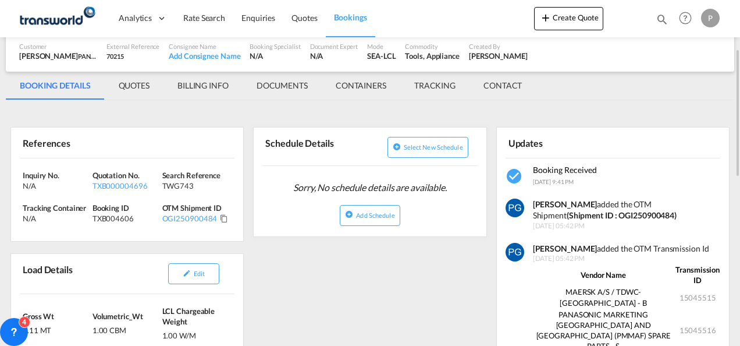
scroll to position [132, 0]
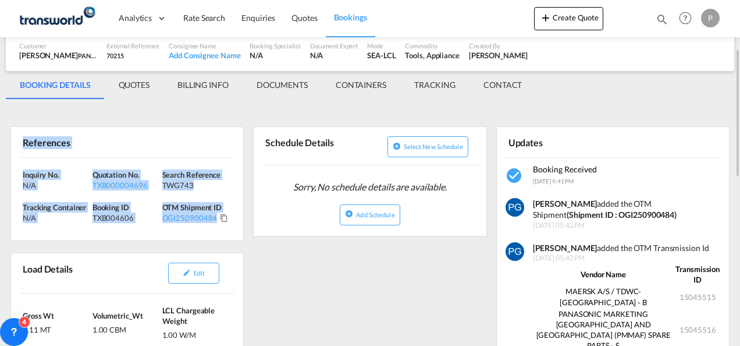
drag, startPoint x: 21, startPoint y: 140, endPoint x: 221, endPoint y: 230, distance: 219.7
click at [221, 230] on div "References Inquiry No. N/A Quotation No. TXB000004696 Search Reference TWG743 T…" at bounding box center [126, 183] width 233 height 115
copy div "References Inquiry No. N/A Quotation No. TXB000004696 Search Reference TWG743 T…"
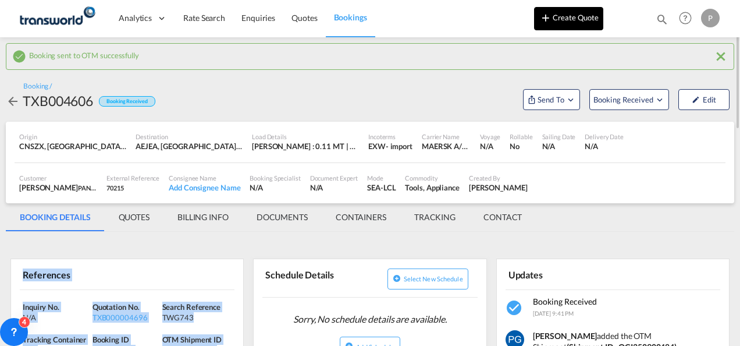
click at [569, 22] on button "Create Quote" at bounding box center [568, 18] width 69 height 23
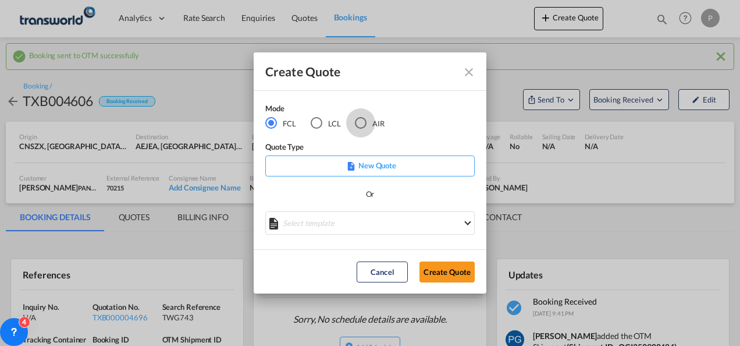
click at [362, 123] on div "AIR" at bounding box center [361, 123] width 12 height 12
click at [441, 270] on button "Create Quote" at bounding box center [446, 271] width 55 height 21
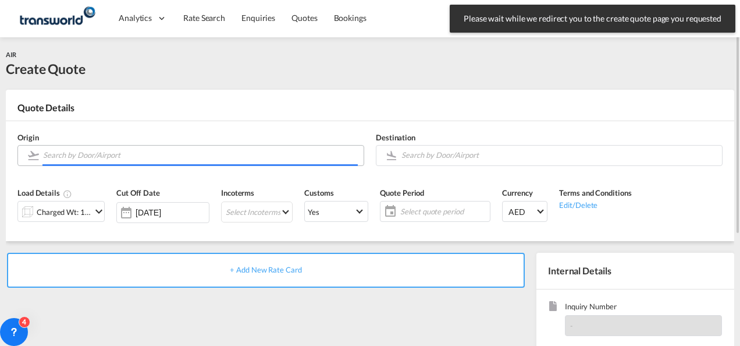
click at [154, 151] on input "Search by Door/Airport" at bounding box center [200, 155] width 315 height 20
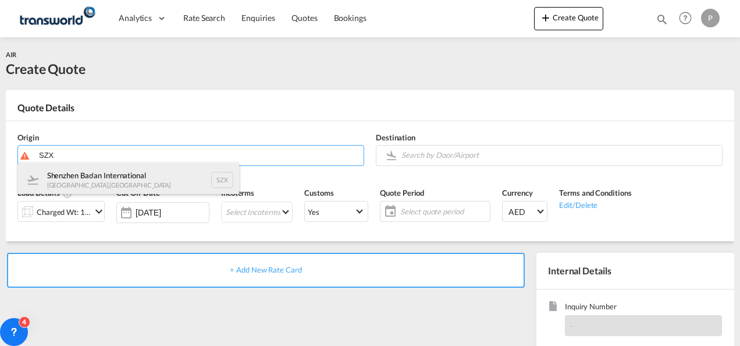
click at [109, 179] on div "Shenzhen Bao'an International [GEOGRAPHIC_DATA] , [GEOGRAPHIC_DATA] SZX" at bounding box center [128, 179] width 221 height 35
type input "Shenzhen Bao'an International, [GEOGRAPHIC_DATA], SZX"
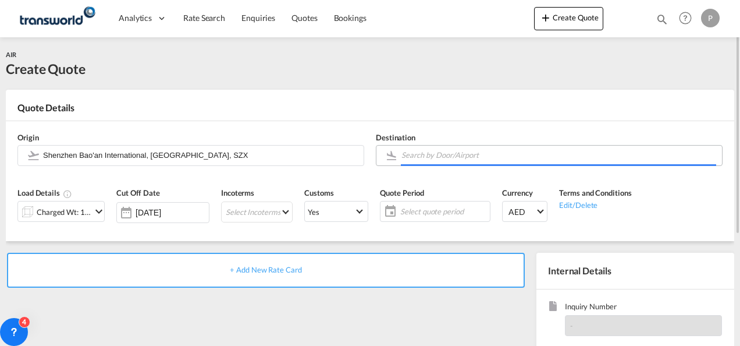
click at [417, 159] on input "Search by Door/Airport" at bounding box center [558, 155] width 315 height 20
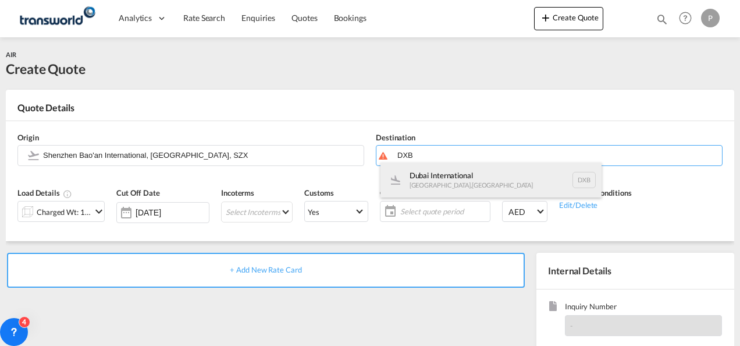
click at [424, 179] on div "Dubai International [GEOGRAPHIC_DATA] , [GEOGRAPHIC_DATA] DXB" at bounding box center [490, 179] width 221 height 35
type input "Dubai International, [GEOGRAPHIC_DATA], DXB"
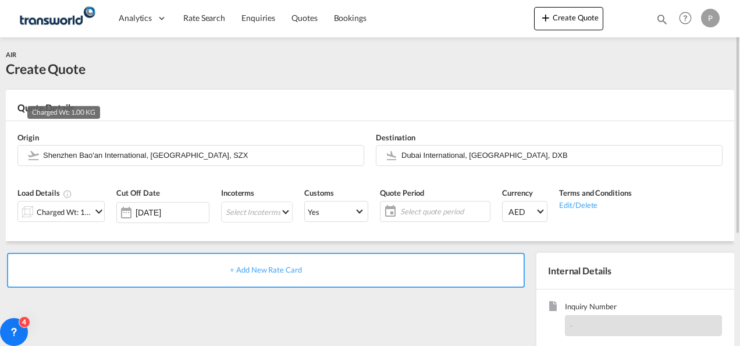
click at [91, 213] on div "Charged Wt: 1.00 KG" at bounding box center [64, 212] width 55 height 16
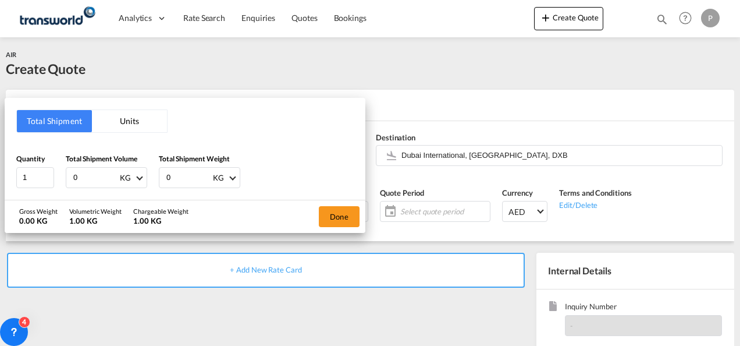
click at [102, 179] on input "0" at bounding box center [95, 178] width 47 height 20
type input "172"
click at [190, 175] on input "0" at bounding box center [188, 178] width 47 height 20
type input "142"
click at [330, 215] on button "Done" at bounding box center [339, 216] width 41 height 21
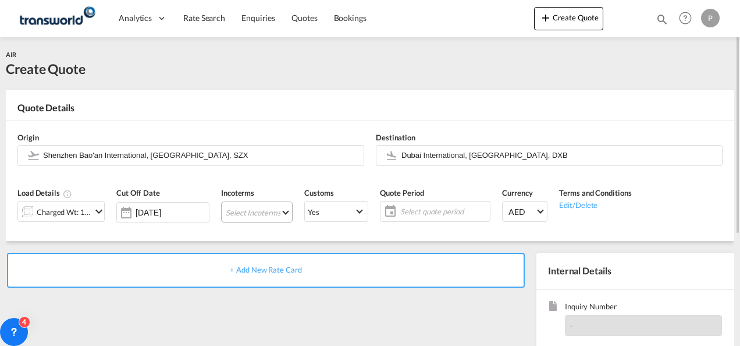
click at [253, 211] on md-select "Select Incoterms CIF - import Cost,Insurance and Freight CFR - export Cost and …" at bounding box center [257, 211] width 72 height 21
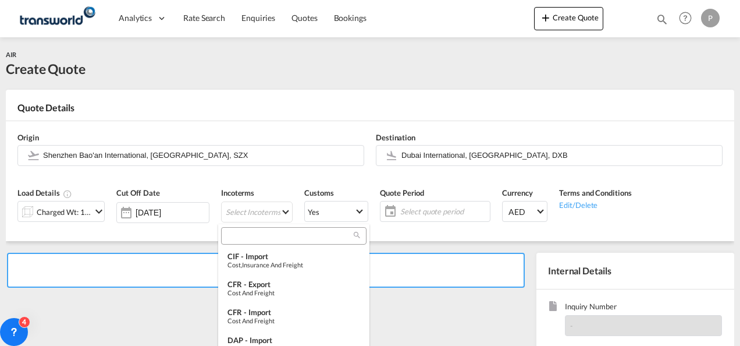
click at [251, 234] on input "search" at bounding box center [289, 235] width 129 height 10
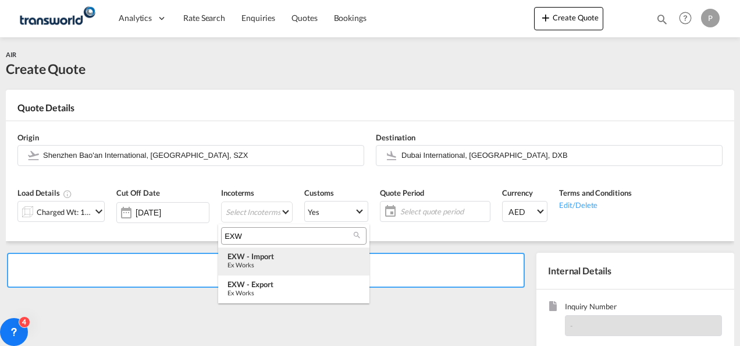
type input "EXW"
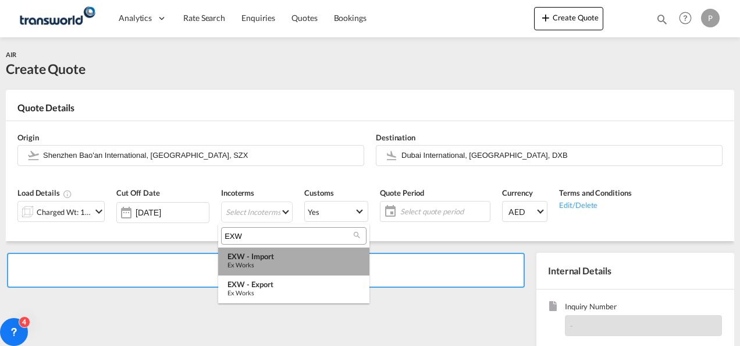
click at [256, 261] on div "Ex Works" at bounding box center [293, 265] width 133 height 8
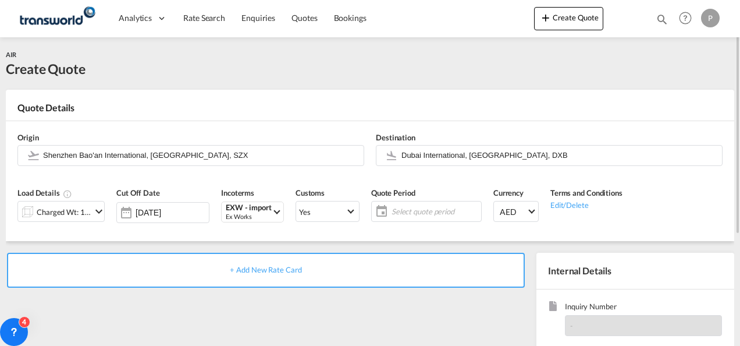
click at [414, 206] on span "Select quote period" at bounding box center [435, 211] width 87 height 10
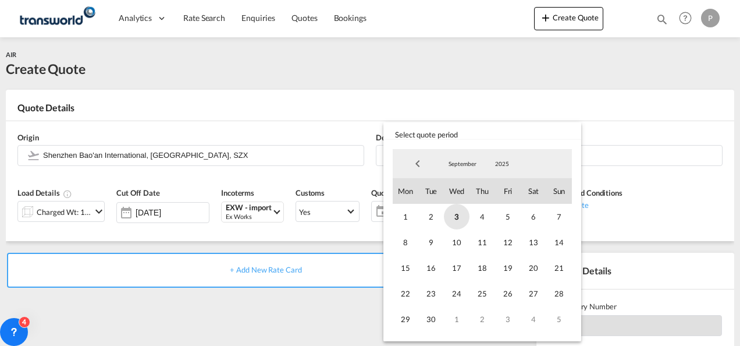
click at [454, 214] on span "3" at bounding box center [457, 217] width 26 height 26
click at [432, 310] on span "30" at bounding box center [431, 319] width 26 height 26
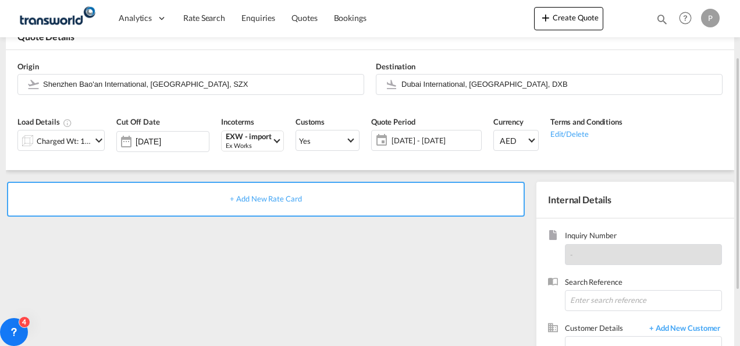
scroll to position [77, 0]
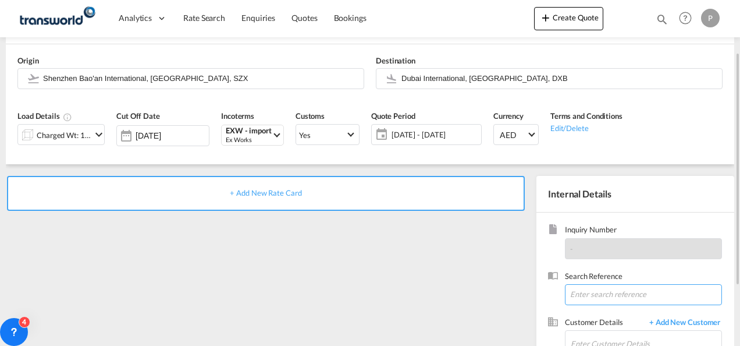
click at [582, 293] on input at bounding box center [643, 294] width 157 height 21
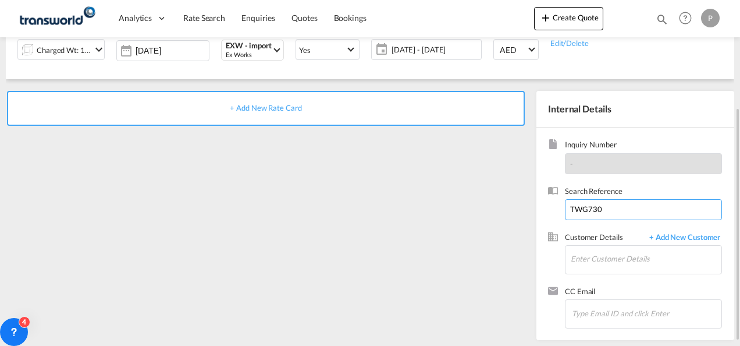
scroll to position [163, 0]
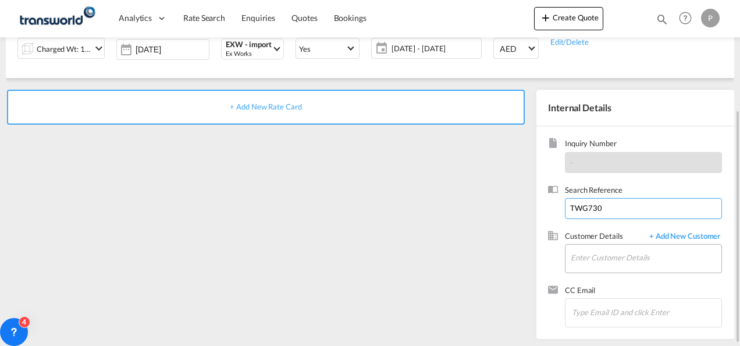
type input "TWG730"
click at [583, 259] on input "Enter Customer Details" at bounding box center [646, 257] width 151 height 26
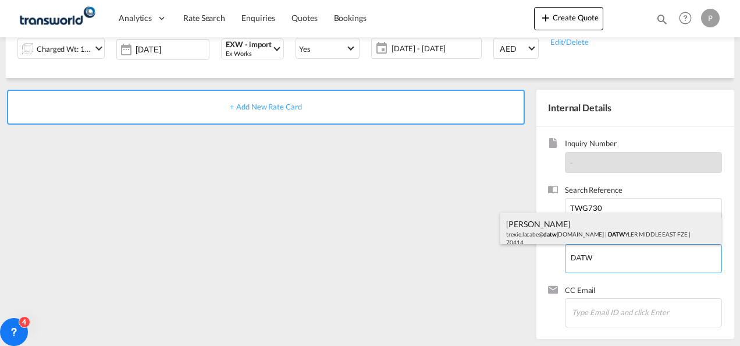
click at [575, 240] on div "[PERSON_NAME] trexie.lacabe@ datw [DOMAIN_NAME] | DATW YLER MIDDLE EAST FZE | 7…" at bounding box center [610, 232] width 221 height 40
type input "[PERSON_NAME] MIDDLE EAST FZE, [PERSON_NAME], [EMAIL_ADDRESS][PERSON_NAME][DOMA…"
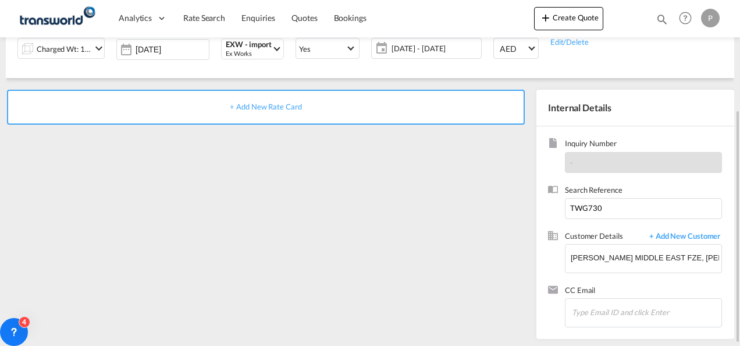
click at [277, 105] on span "+ Add New Rate Card" at bounding box center [266, 106] width 72 height 9
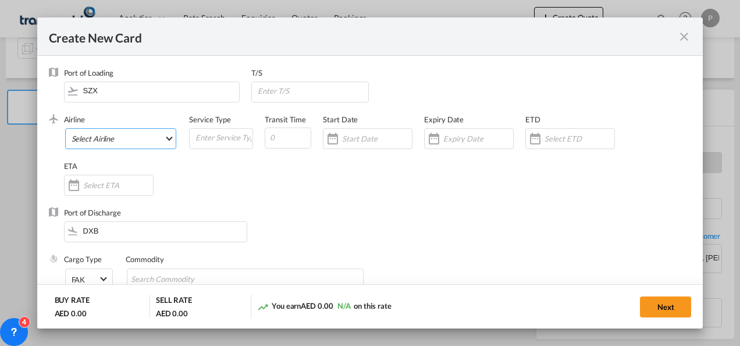
click at [124, 140] on md-select "Select Airline AIR EXPRESS S.A. (1166- / -) CMA CGM Air Cargo (1140-2C / -) DDW…" at bounding box center [121, 138] width 112 height 21
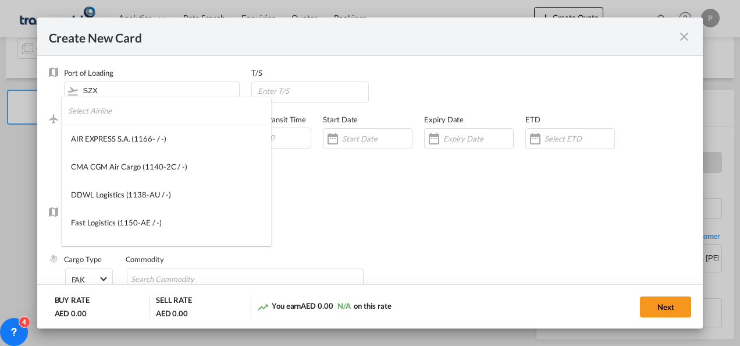
click at [123, 111] on input "search" at bounding box center [169, 111] width 203 height 28
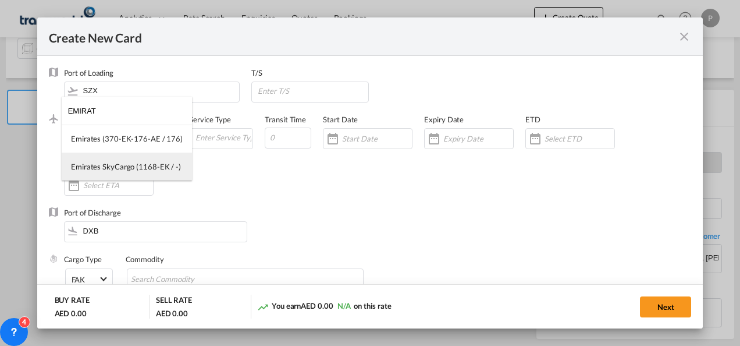
type input "EMIRAT"
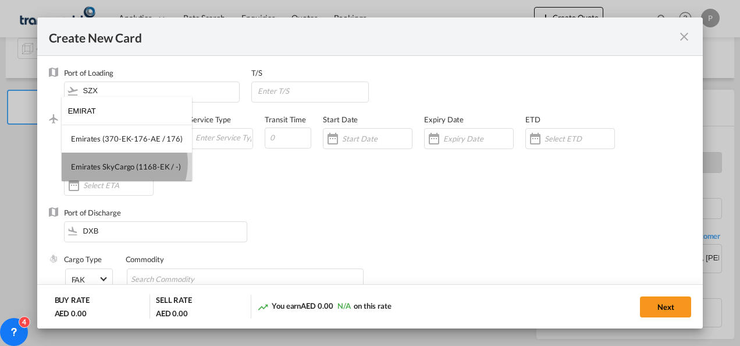
click at [123, 163] on div "Emirates SkyCargo (1168-EK / -)" at bounding box center [126, 166] width 110 height 10
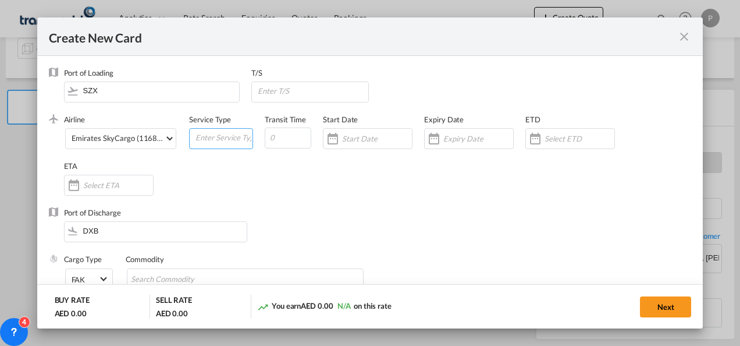
click at [209, 140] on input "Create New Card ..." at bounding box center [223, 137] width 58 height 17
type input "EXW IMPORT"
click at [470, 137] on input "Create New Card ..." at bounding box center [478, 138] width 70 height 9
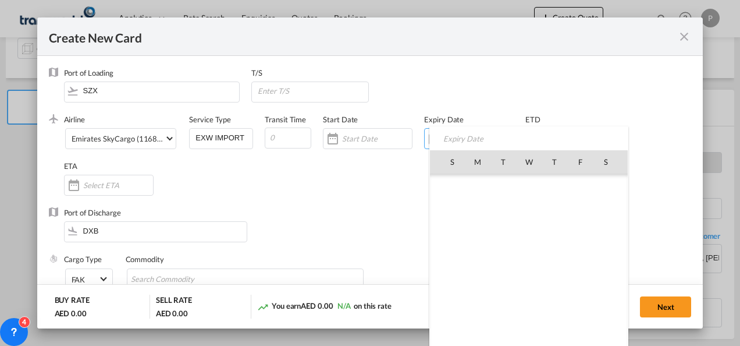
scroll to position [269478, 0]
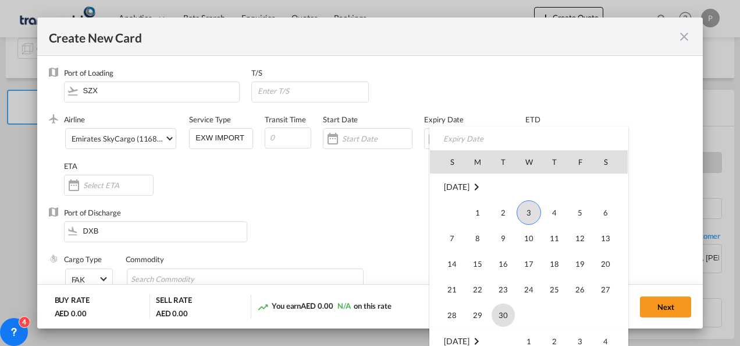
click at [497, 308] on span "30" at bounding box center [503, 314] width 23 height 23
type input "[DATE]"
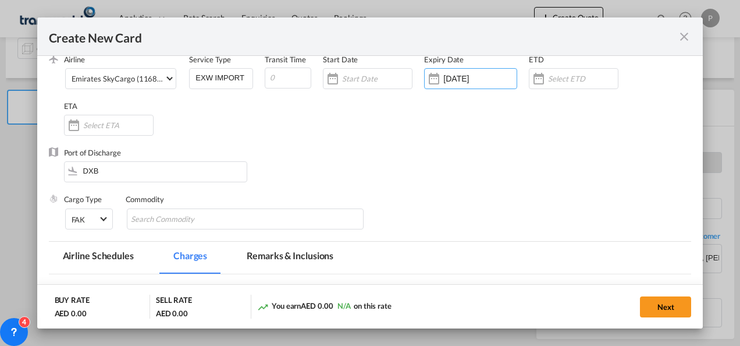
scroll to position [65, 0]
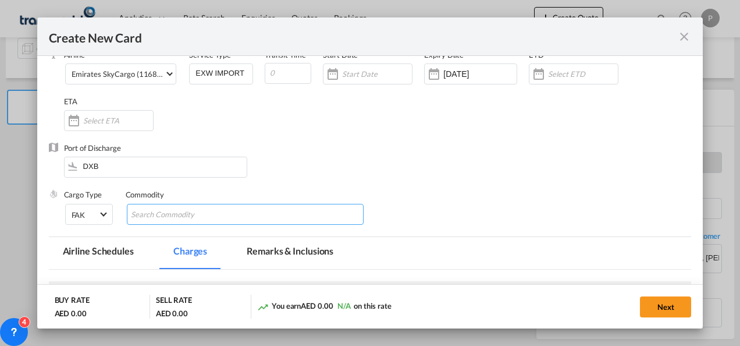
click at [226, 214] on input "Chips input." at bounding box center [184, 214] width 106 height 19
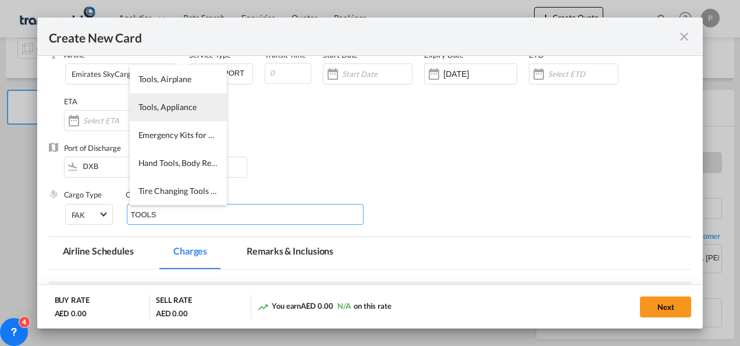
type input "TOOLS"
click at [158, 114] on li "Tools, Appliance" at bounding box center [178, 107] width 97 height 28
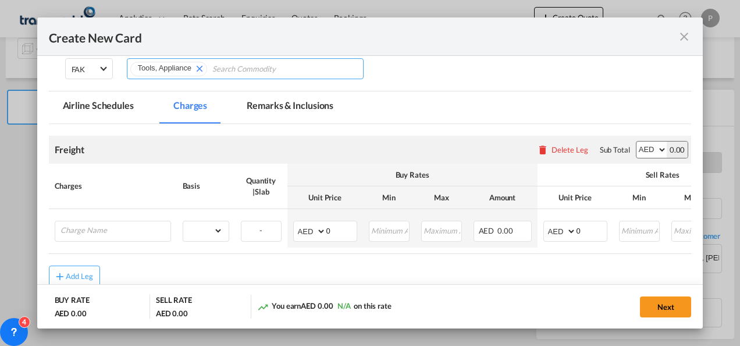
scroll to position [211, 0]
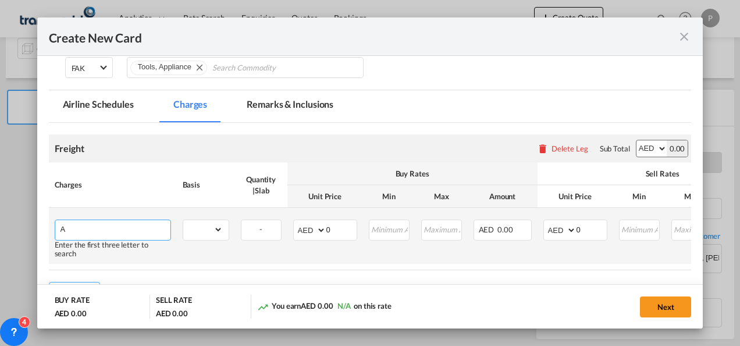
click at [125, 227] on input "A" at bounding box center [116, 228] width 110 height 17
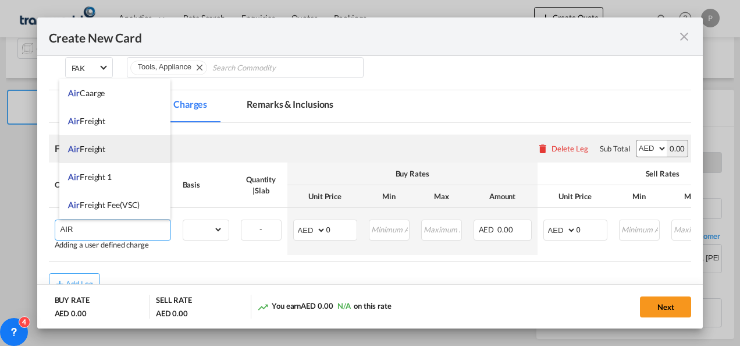
click at [99, 145] on span "Air Freight" at bounding box center [86, 149] width 37 height 10
type input "Air Freight"
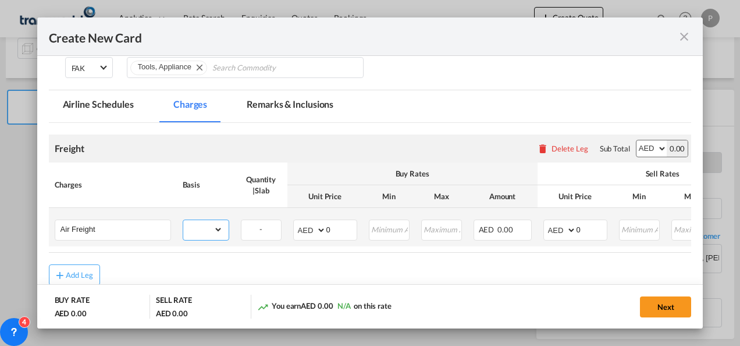
click at [219, 223] on select "gross_weight volumetric_weight per_shipment per_bl per_km % on air freight per_…" at bounding box center [203, 229] width 40 height 19
select select "per_shipment"
click at [183, 220] on select "gross_weight volumetric_weight per_shipment per_bl per_km % on air freight per_…" at bounding box center [203, 229] width 40 height 19
click at [589, 232] on input "0" at bounding box center [592, 228] width 30 height 17
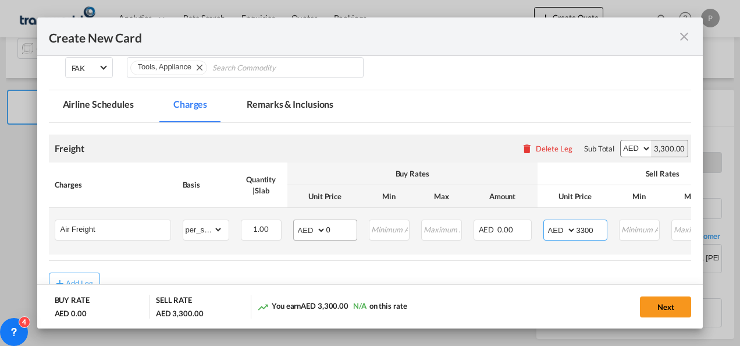
type input "3300"
click at [340, 227] on input "0" at bounding box center [341, 228] width 30 height 17
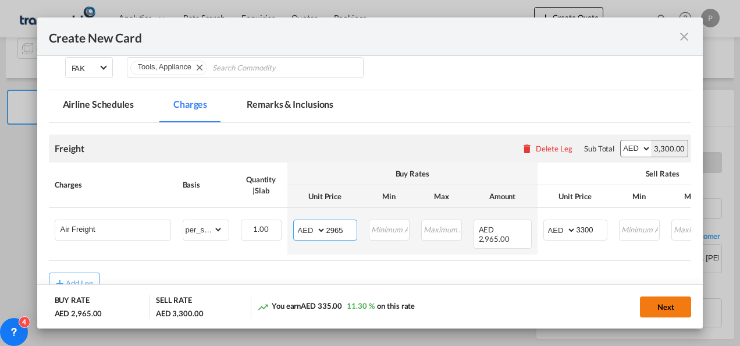
type input "2965"
click at [670, 311] on button "Next" at bounding box center [665, 306] width 51 height 21
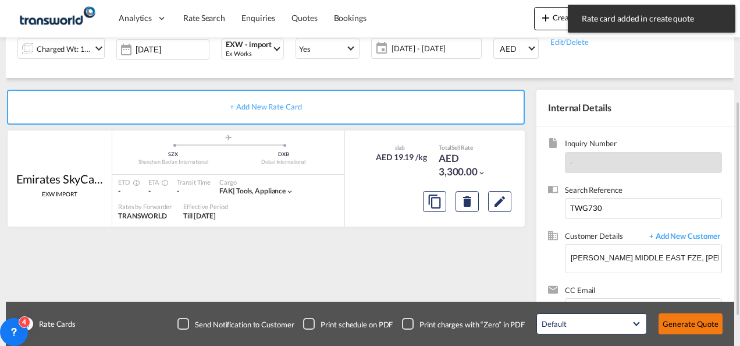
click at [684, 326] on button "Generate Quote" at bounding box center [691, 323] width 64 height 21
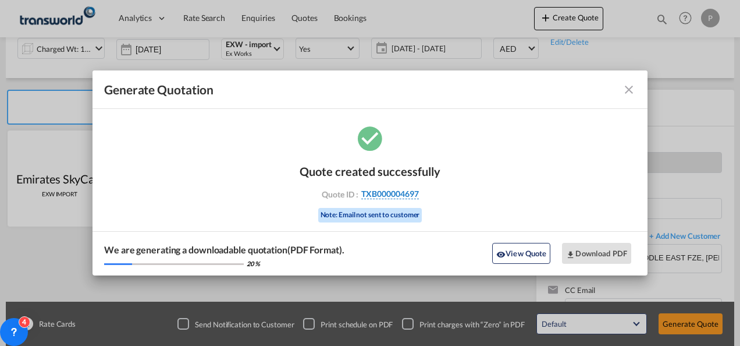
click at [410, 197] on span "TXB000004697" at bounding box center [390, 193] width 58 height 10
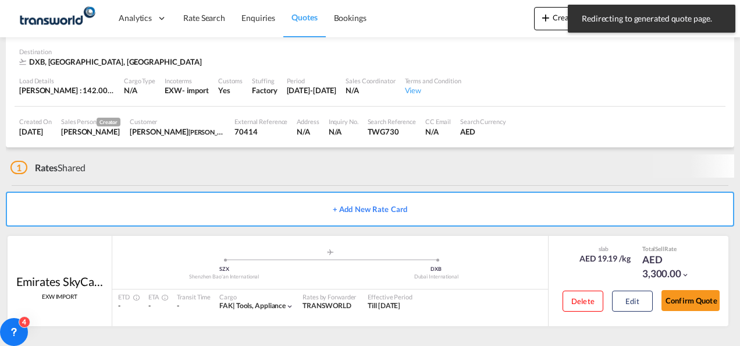
scroll to position [71, 0]
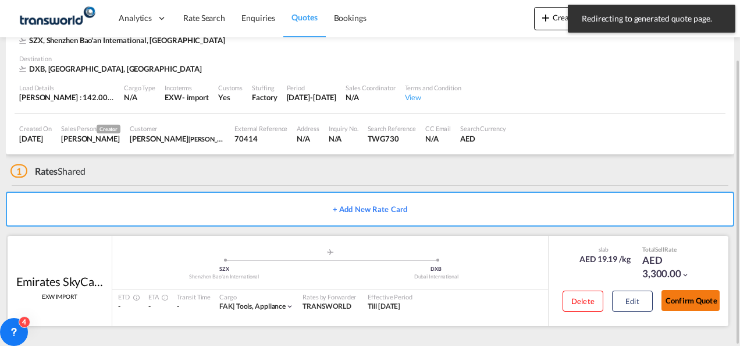
click at [703, 304] on button "Confirm Quote" at bounding box center [690, 300] width 58 height 21
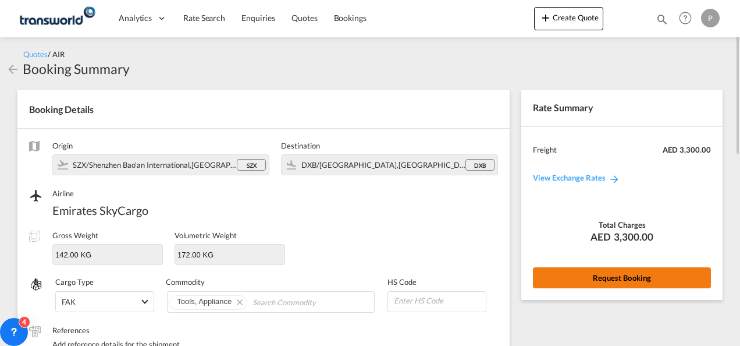
click at [581, 276] on button "Request Booking" at bounding box center [622, 277] width 178 height 21
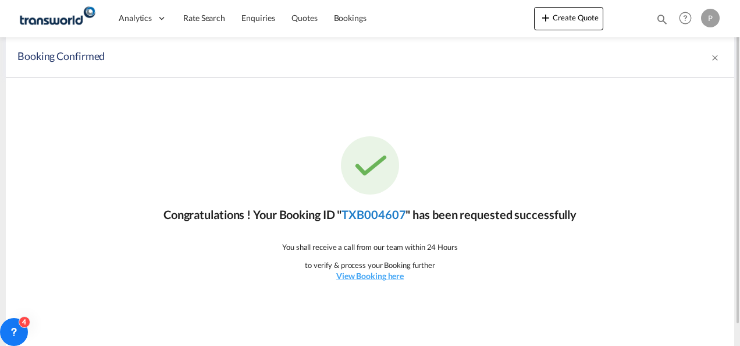
click at [390, 220] on link "TXB004607" at bounding box center [373, 214] width 64 height 14
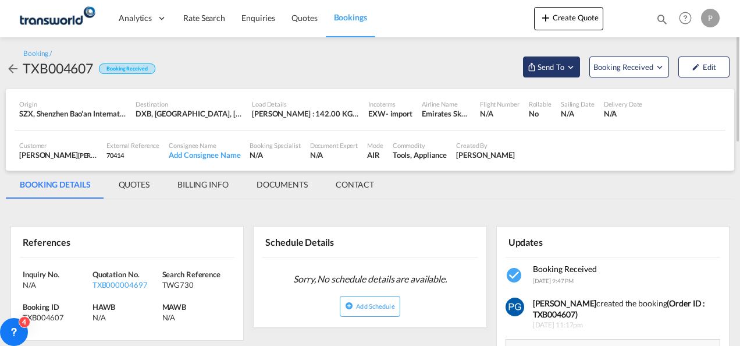
click at [559, 58] on button "Send To" at bounding box center [551, 66] width 57 height 21
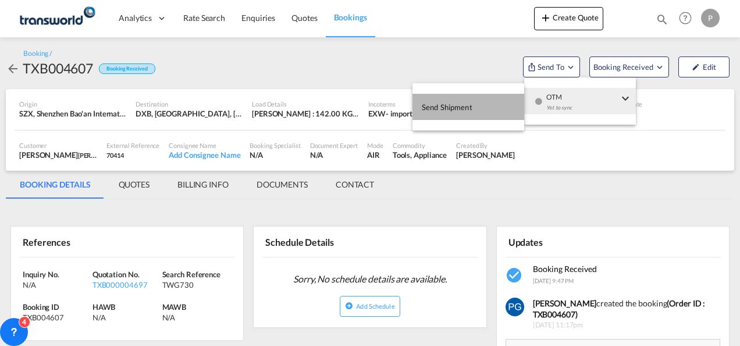
click at [493, 99] on button "Send Shipment" at bounding box center [468, 107] width 112 height 26
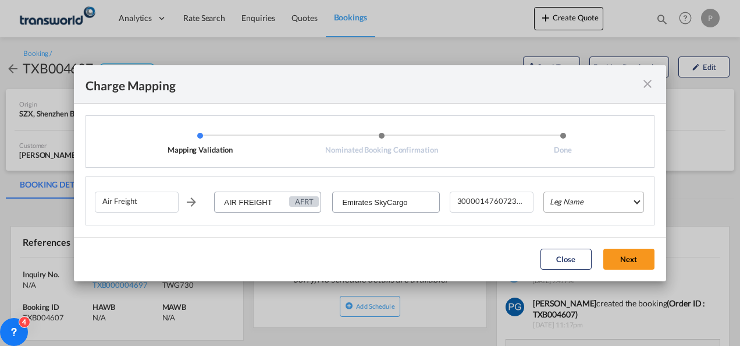
click at [556, 197] on md-select "Leg Name HANDLING ORIGIN HANDLING DESTINATION OTHERS TL PICK UP CUSTOMS ORIGIN …" at bounding box center [593, 201] width 101 height 21
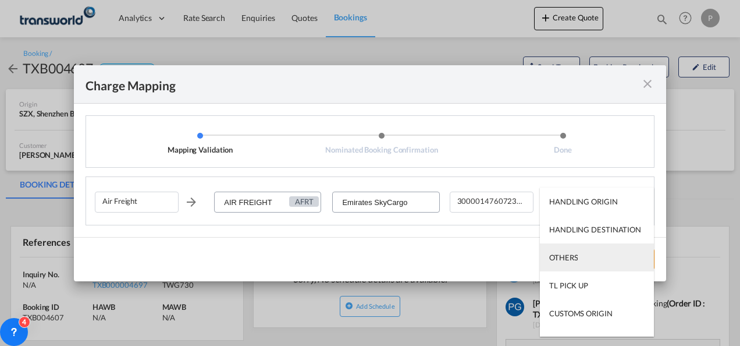
scroll to position [74, 0]
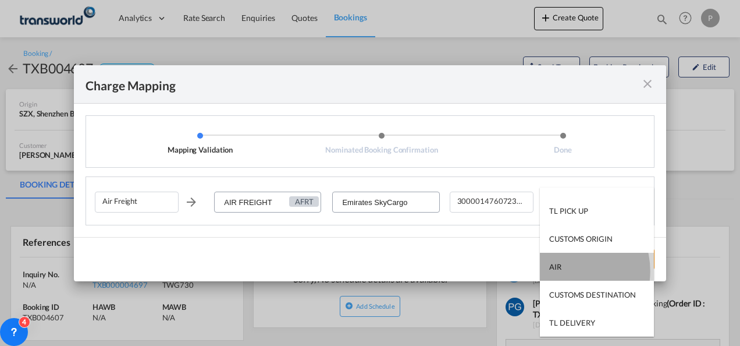
click at [564, 270] on md-option "AIR" at bounding box center [597, 266] width 114 height 28
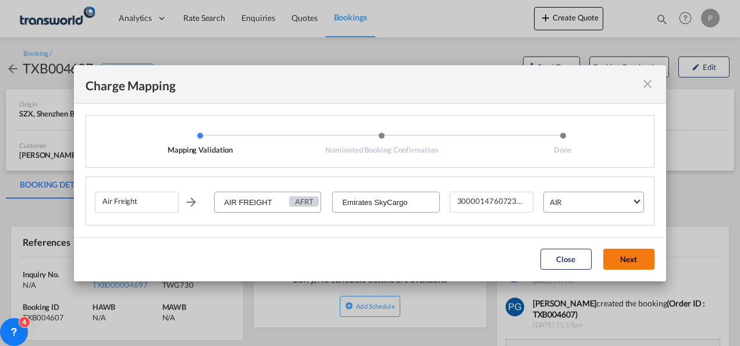
click at [635, 254] on button "Next" at bounding box center [628, 258] width 51 height 21
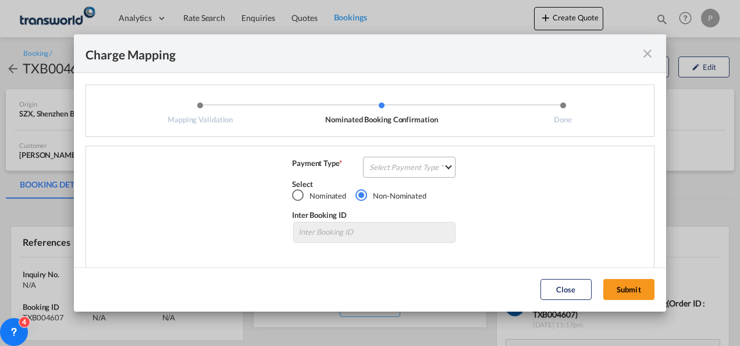
click at [415, 163] on md-select "Select Payment Type COLLECT PREPAID" at bounding box center [409, 166] width 92 height 21
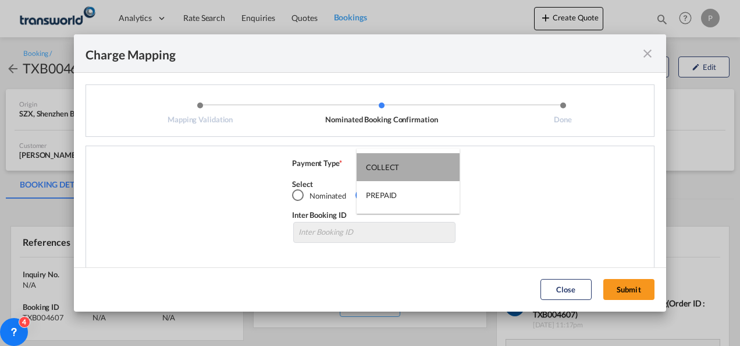
click at [415, 163] on md-option "COLLECT" at bounding box center [408, 167] width 103 height 28
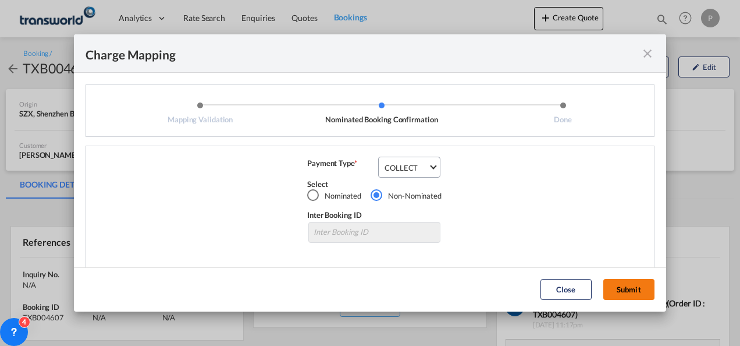
click at [624, 289] on button "Submit" at bounding box center [628, 289] width 51 height 21
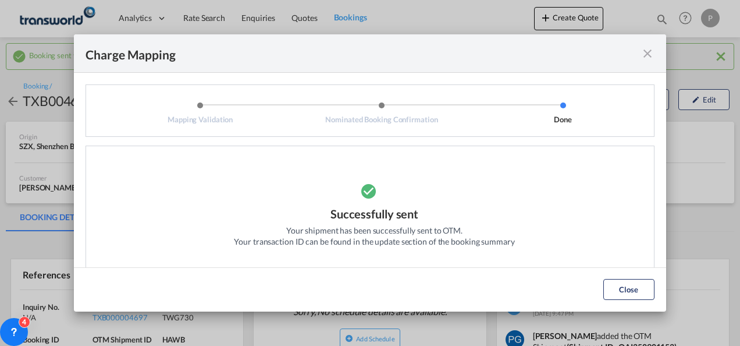
click at [649, 54] on md-icon "icon-close fg-AAA8AD cursor" at bounding box center [648, 54] width 14 height 14
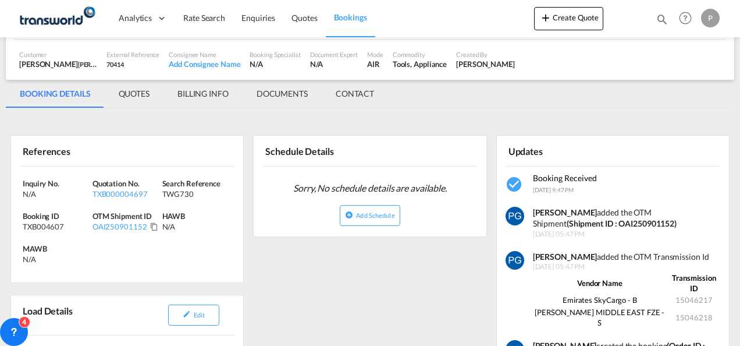
scroll to position [126, 0]
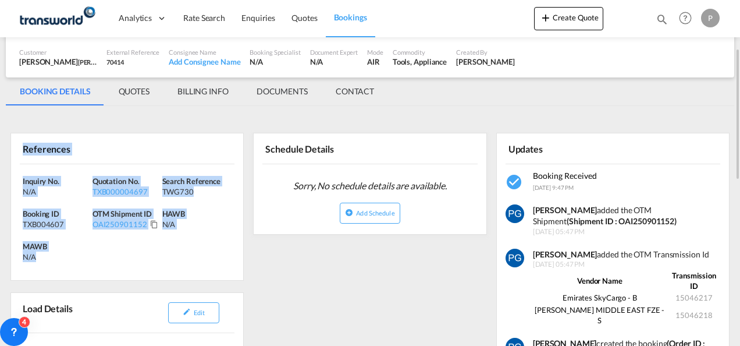
drag, startPoint x: 55, startPoint y: 257, endPoint x: 25, endPoint y: 151, distance: 109.4
click at [25, 151] on div "References Inquiry No. N/A Quotation No. TXB000004697 Search Reference TWG730 B…" at bounding box center [126, 207] width 233 height 148
copy div "References Inquiry No. N/A Quotation No. TXB000004697 Search Reference TWG730 B…"
click at [567, 21] on button "Create Quote" at bounding box center [568, 18] width 69 height 23
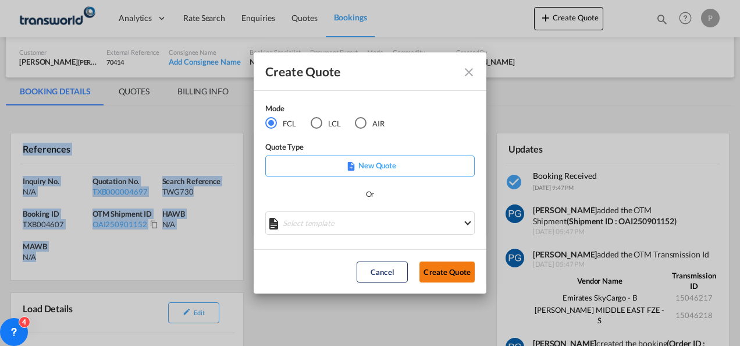
click at [442, 271] on button "Create Quote" at bounding box center [446, 271] width 55 height 21
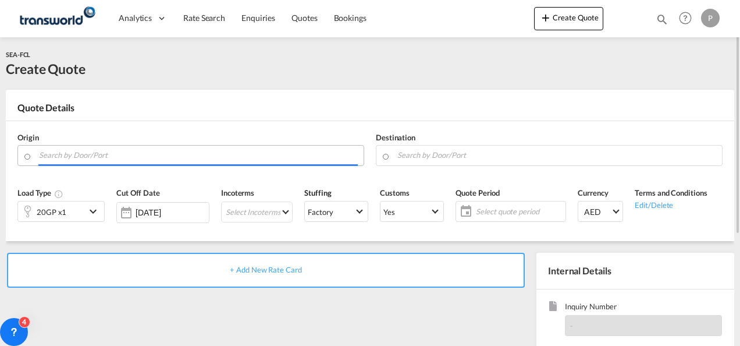
click at [54, 161] on input "Search by Door/Port" at bounding box center [198, 155] width 319 height 20
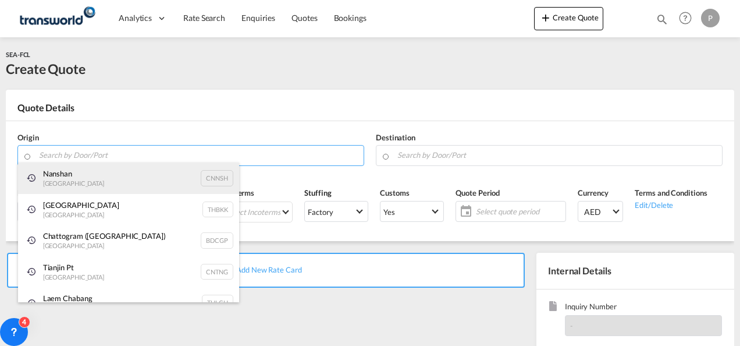
click at [61, 169] on div "Nanshan China CNNSH" at bounding box center [128, 177] width 221 height 31
type input "Nanshan, CNNSH"
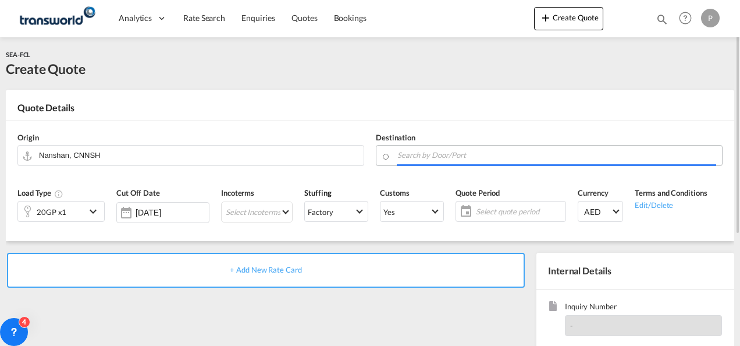
click at [405, 155] on input "Search by Door/Port" at bounding box center [556, 155] width 319 height 20
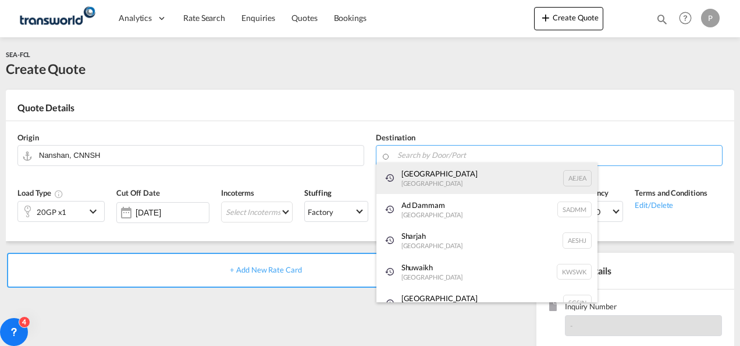
click at [407, 173] on div "[GEOGRAPHIC_DATA] [GEOGRAPHIC_DATA]" at bounding box center [486, 177] width 221 height 31
type input "[GEOGRAPHIC_DATA], [GEOGRAPHIC_DATA]"
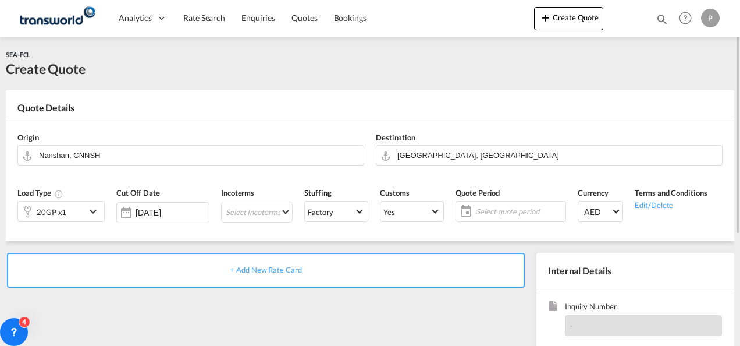
click at [85, 207] on div "20GP x1" at bounding box center [51, 211] width 67 height 20
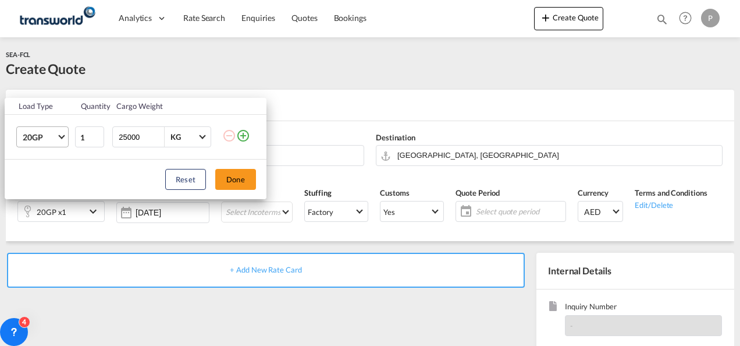
click at [52, 136] on span "20GP" at bounding box center [40, 137] width 34 height 12
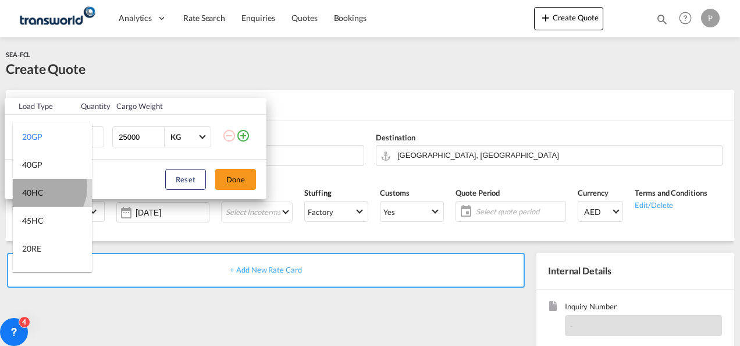
click at [40, 187] on div "40HC" at bounding box center [33, 193] width 22 height 12
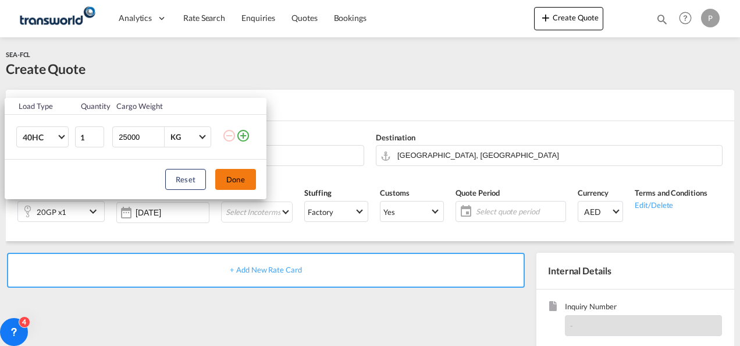
click at [237, 173] on button "Done" at bounding box center [235, 179] width 41 height 21
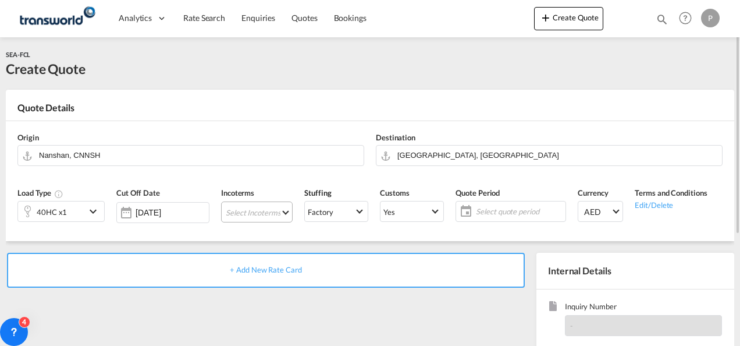
click at [240, 211] on md-select "Select Incoterms CIF - import Cost,Insurance and Freight CFR - export Cost and …" at bounding box center [257, 211] width 72 height 21
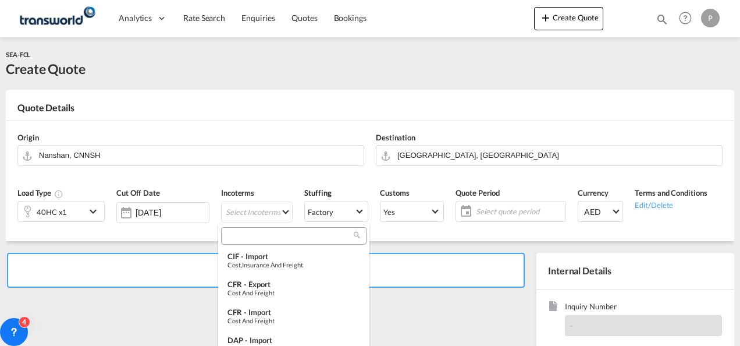
click at [243, 236] on input "search" at bounding box center [289, 235] width 129 height 10
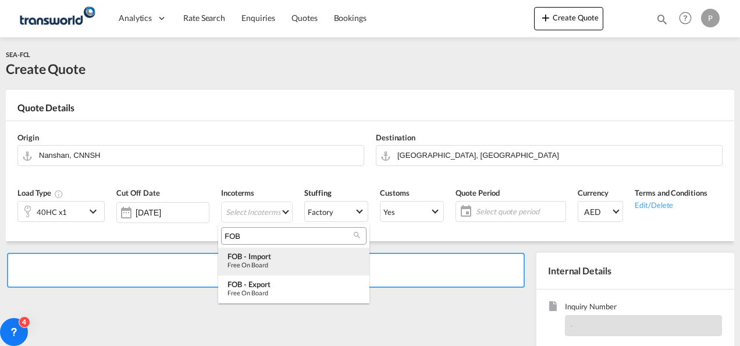
type input "FOB"
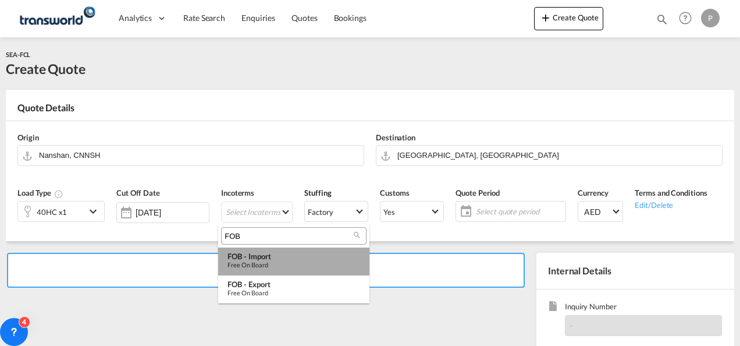
click at [250, 257] on div "FOB - import" at bounding box center [293, 255] width 133 height 9
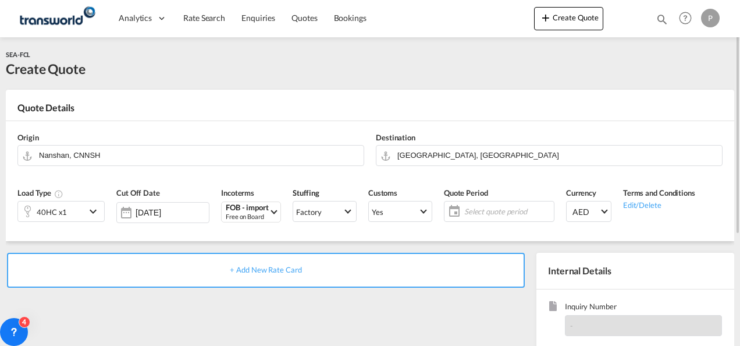
click at [482, 206] on span "Select quote period" at bounding box center [507, 211] width 87 height 10
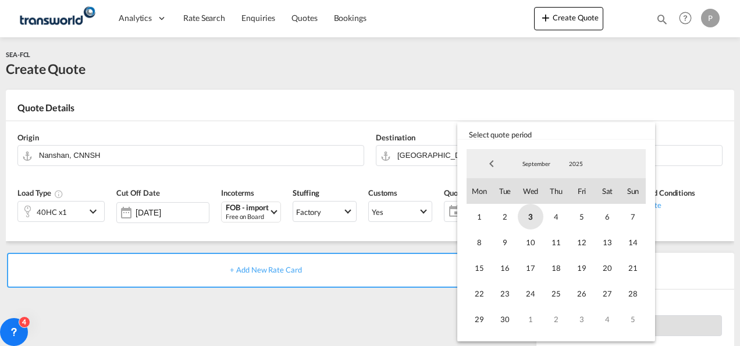
click at [532, 219] on span "3" at bounding box center [531, 217] width 26 height 26
click at [512, 317] on span "30" at bounding box center [505, 319] width 26 height 26
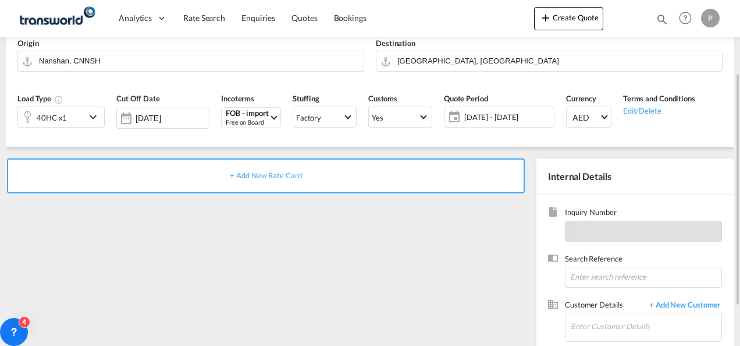
scroll to position [100, 0]
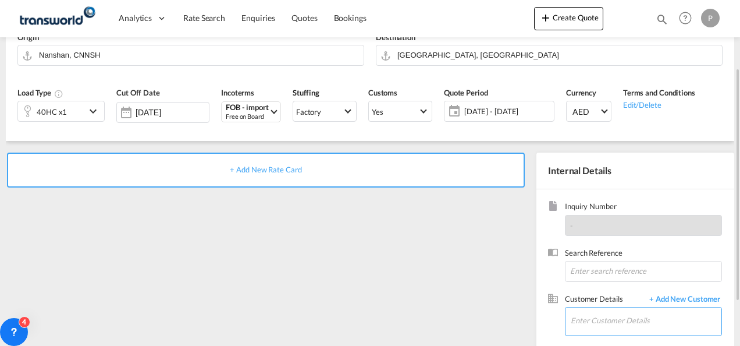
click at [590, 315] on input "Enter Customer Details" at bounding box center [646, 320] width 151 height 26
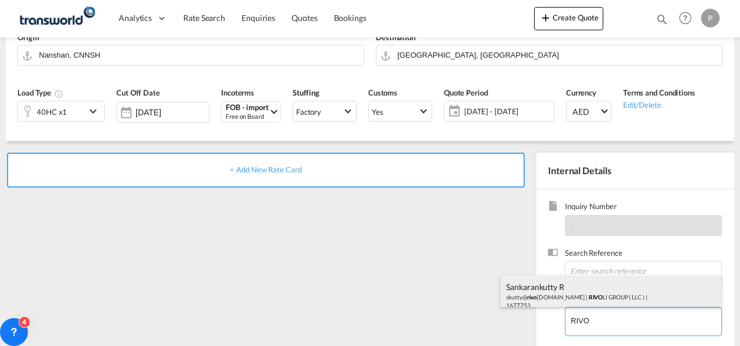
click at [568, 296] on div "Sankarankutty R skutty@ rivo [DOMAIN_NAME] | RIVO LI GROUP ( LLC ) | 1677753" at bounding box center [610, 295] width 221 height 40
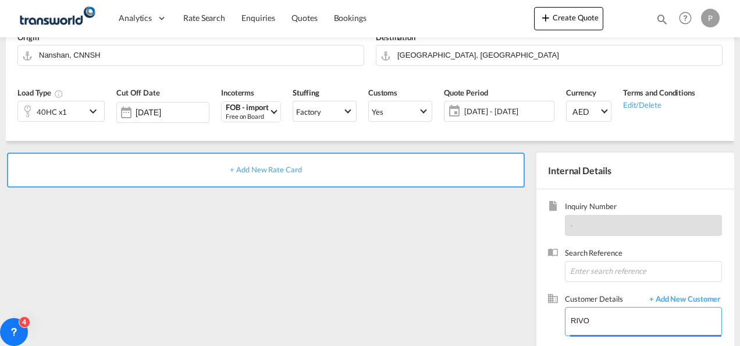
type input "RIVOLI GROUP ( LLC ), Sankarankutty R, [EMAIL_ADDRESS][DOMAIN_NAME]"
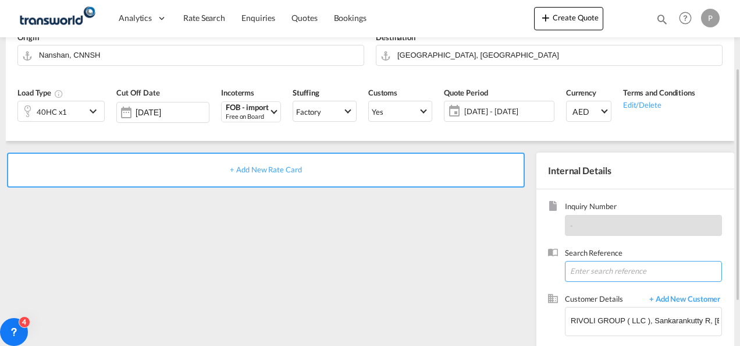
click at [604, 272] on input at bounding box center [643, 271] width 157 height 21
type input "TWG732"
click at [287, 168] on span "+ Add New Rate Card" at bounding box center [266, 169] width 72 height 9
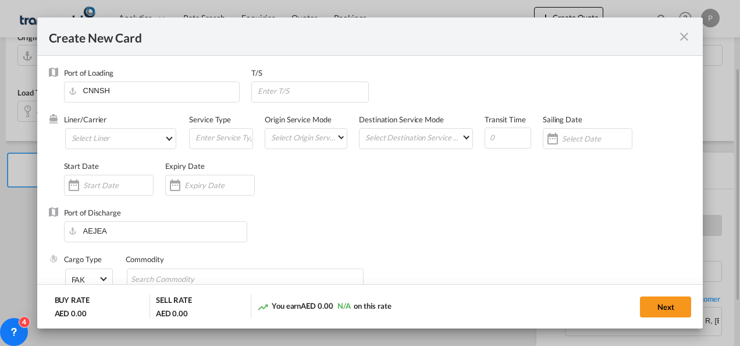
type input "Basic Ocean Freight"
select select "per equipment"
click at [106, 138] on md-select "Select Liner 2HM LOGISTICS D.O.O 2HM LOGISTICS D.O.O. / TDWC-CAPODISTRI 2HM LOG…" at bounding box center [121, 138] width 112 height 21
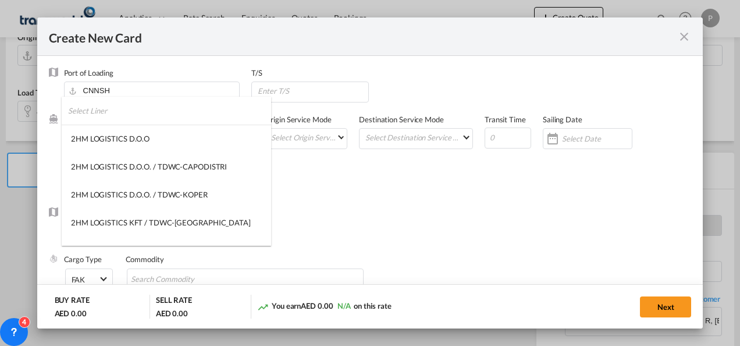
click at [126, 112] on input "search" at bounding box center [169, 111] width 203 height 28
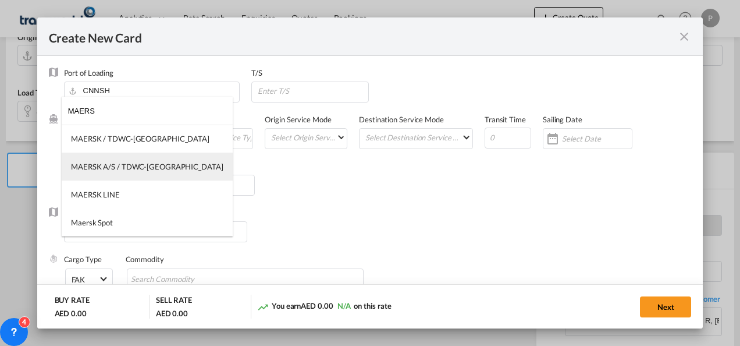
type input "MAERS"
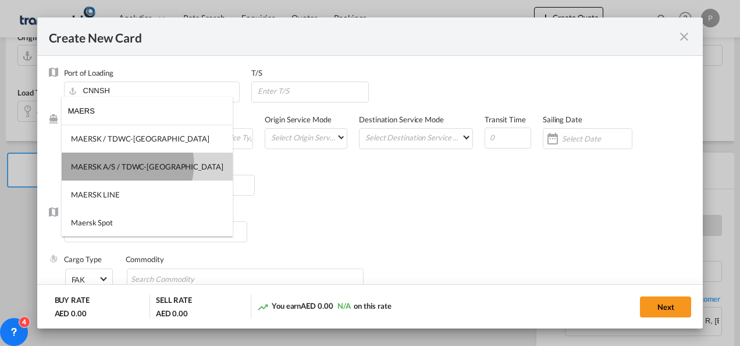
click at [127, 164] on div "MAERSK A/S / TDWC-[GEOGRAPHIC_DATA]" at bounding box center [147, 166] width 152 height 10
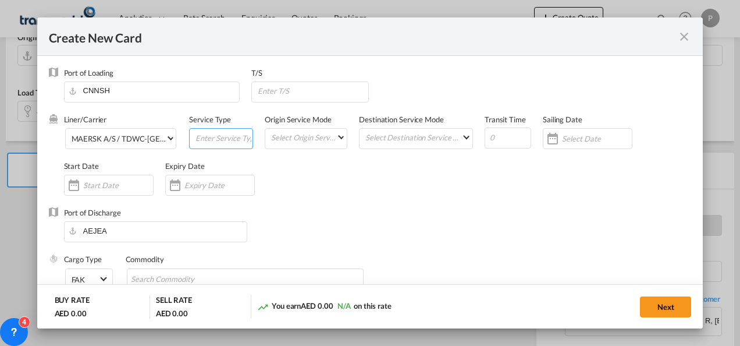
click at [211, 140] on input "Create New Card ..." at bounding box center [223, 137] width 58 height 17
type input "FOB IMPORT"
click at [201, 189] on input "Create New Card ..." at bounding box center [219, 184] width 70 height 9
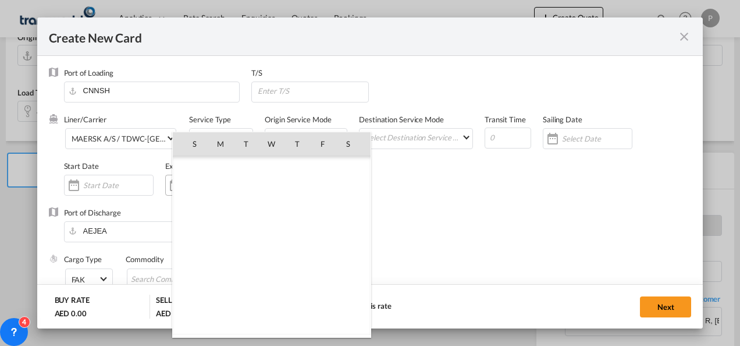
scroll to position [269478, 0]
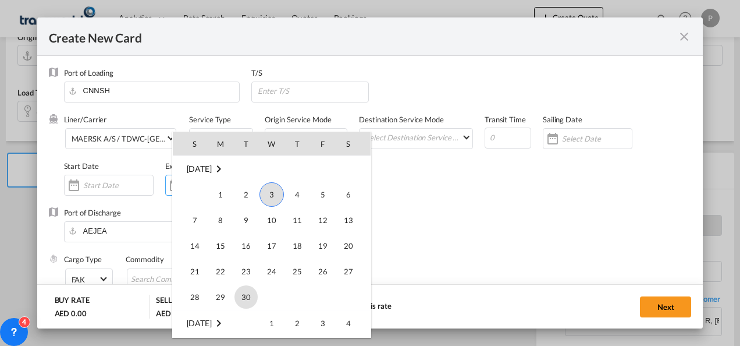
click at [247, 291] on span "30" at bounding box center [245, 296] width 23 height 23
type input "[DATE]"
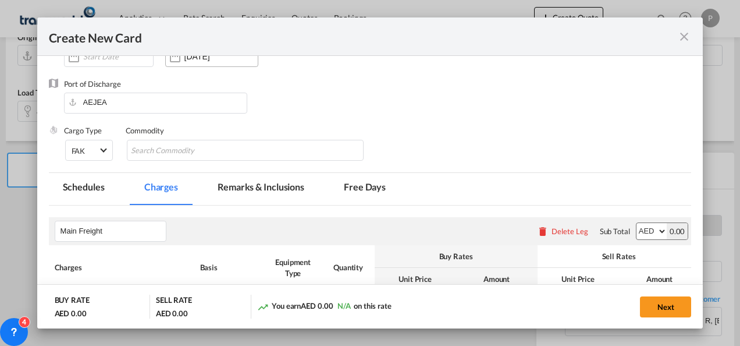
scroll to position [129, 0]
click at [169, 150] on input "Chips input." at bounding box center [184, 150] width 106 height 19
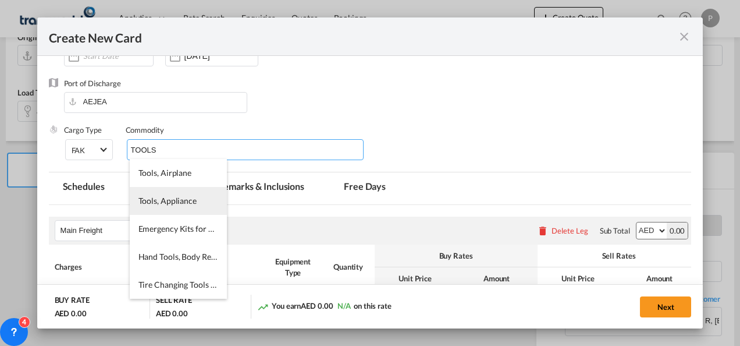
type input "TOOLS"
click at [170, 195] on span "Tools, Appliance" at bounding box center [167, 200] width 58 height 10
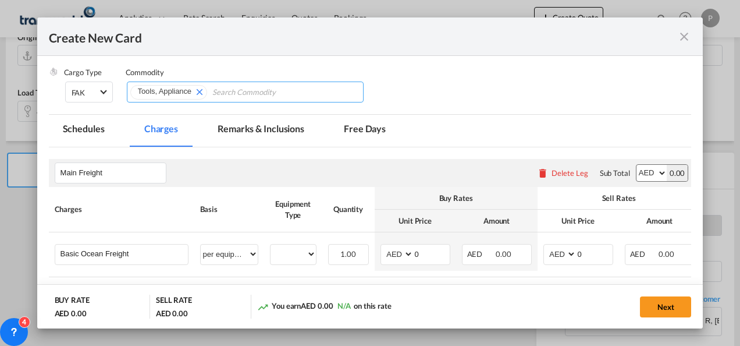
scroll to position [187, 0]
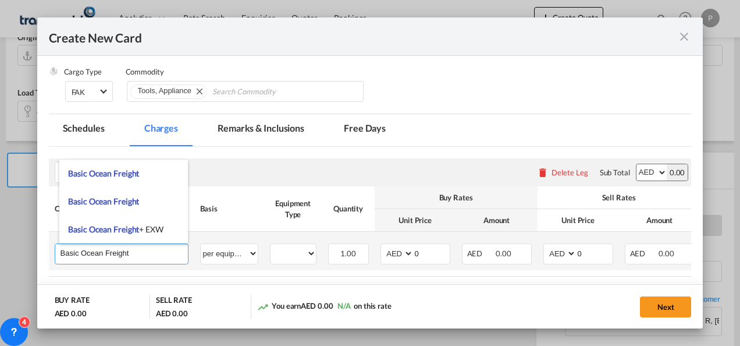
click at [146, 251] on input "Basic Ocean Freight" at bounding box center [124, 252] width 127 height 17
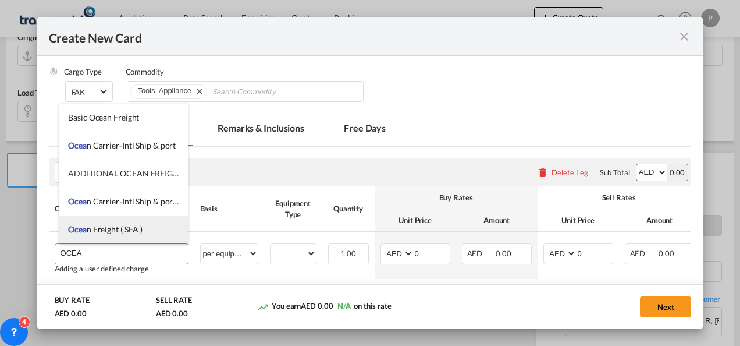
click at [133, 229] on span "Ocea n Freight ( SEA )" at bounding box center [105, 229] width 74 height 10
type input "Ocean Freight ( SEA )"
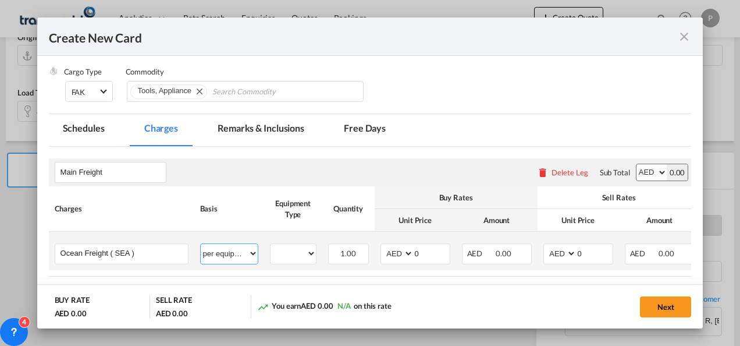
click at [215, 252] on select "per equipment per container per B/L per shipping bill per shipment % on freight…" at bounding box center [229, 253] width 57 height 19
select select "per shipment"
click at [201, 244] on select "per equipment per container per B/L per shipping bill per shipment % on freight…" at bounding box center [229, 253] width 57 height 19
click at [393, 248] on select "AED AFN ALL AMD ANG AOA ARS AUD AWG AZN BAM BBD BDT BGN BHD BIF BMD BND [PERSON…" at bounding box center [398, 253] width 30 height 16
select select "string:USD"
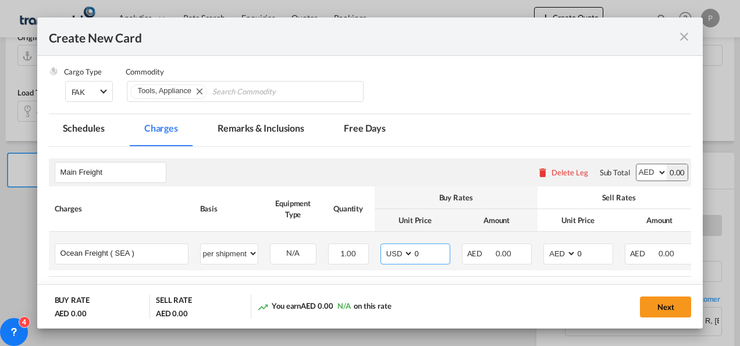
click at [383, 245] on select "AED AFN ALL AMD ANG AOA ARS AUD AWG AZN BAM BBD BDT BGN BHD BIF BMD BND [PERSON…" at bounding box center [398, 253] width 30 height 16
click at [555, 252] on select "AED AFN ALL AMD ANG AOA ARS AUD AWG AZN BAM BBD BDT BGN BHD BIF BMD BND [PERSON…" at bounding box center [561, 253] width 30 height 16
select select "string:USD"
click at [546, 245] on select "AED AFN ALL AMD ANG AOA ARS AUD AWG AZN BAM BBD BDT BGN BHD BIF BMD BND [PERSON…" at bounding box center [561, 253] width 30 height 16
click at [586, 252] on input "0" at bounding box center [595, 252] width 36 height 17
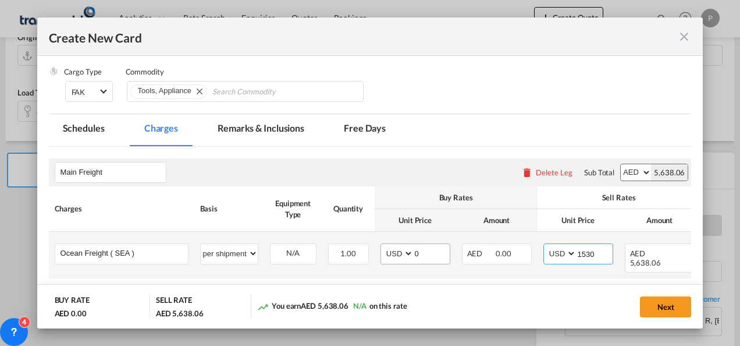
type input "1530"
click at [422, 254] on input "0" at bounding box center [432, 252] width 36 height 17
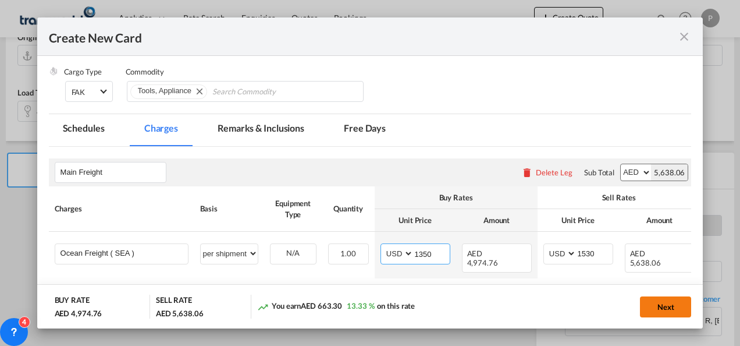
type input "1350"
click at [664, 305] on button "Next" at bounding box center [665, 306] width 51 height 21
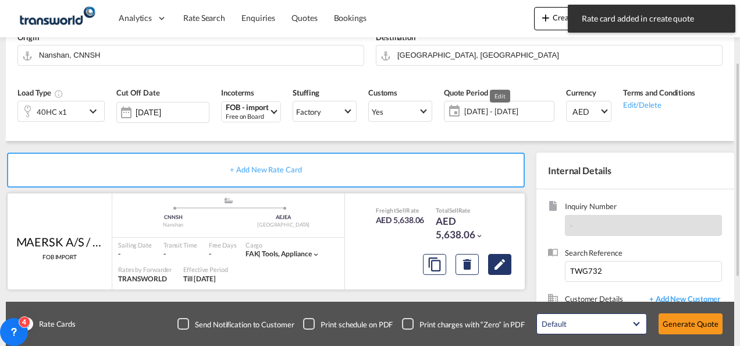
click at [503, 259] on md-icon "Edit" at bounding box center [500, 264] width 14 height 14
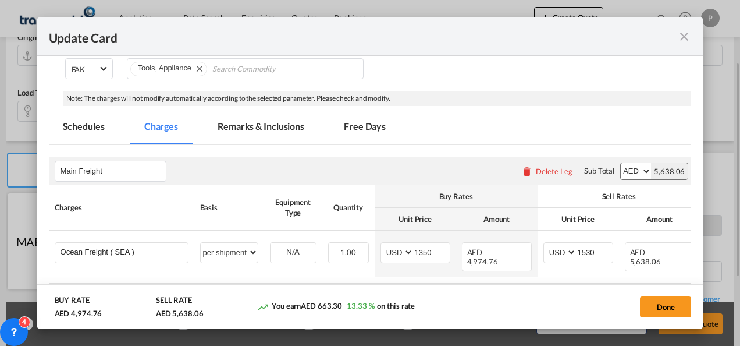
scroll to position [273, 0]
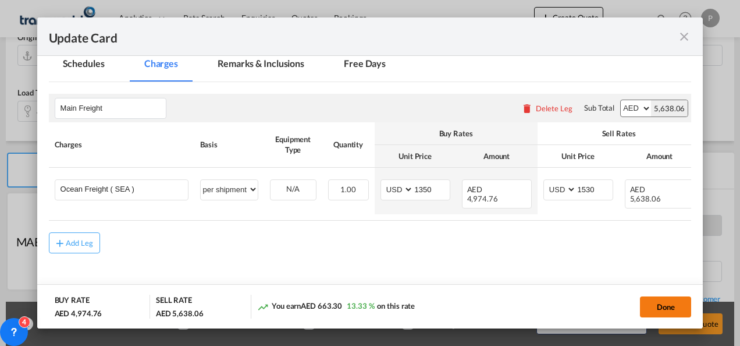
click at [665, 303] on button "Done" at bounding box center [665, 306] width 51 height 21
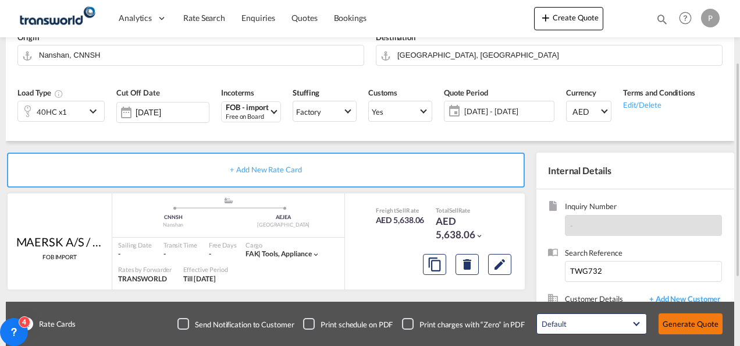
click at [693, 319] on button "Generate Quote" at bounding box center [691, 323] width 64 height 21
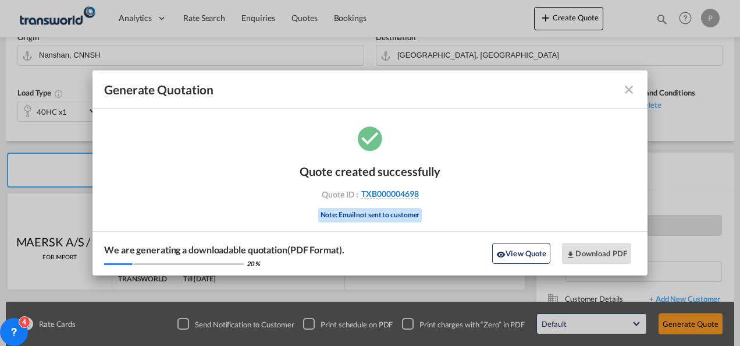
click at [404, 190] on span "TXB000004698" at bounding box center [390, 193] width 58 height 10
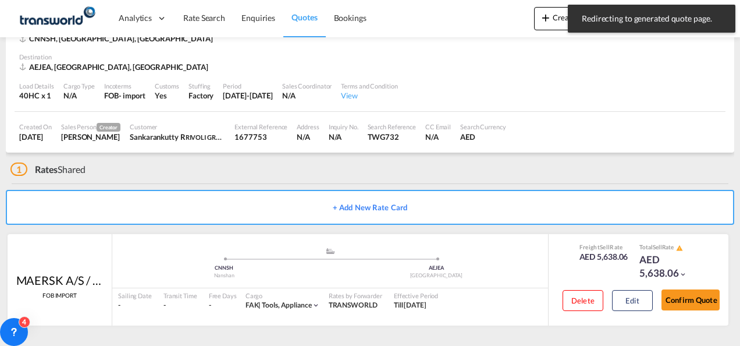
scroll to position [72, 0]
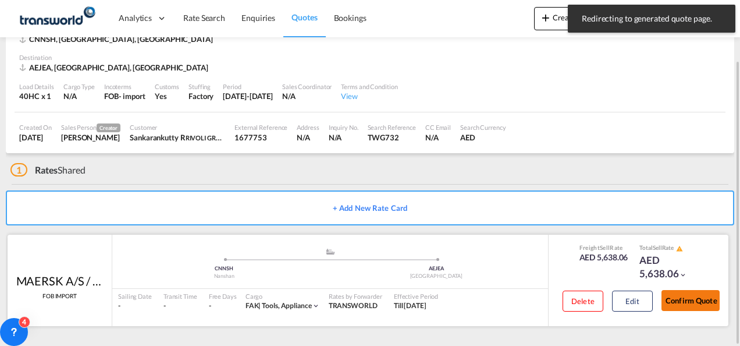
click at [698, 299] on button "Confirm Quote" at bounding box center [690, 300] width 58 height 21
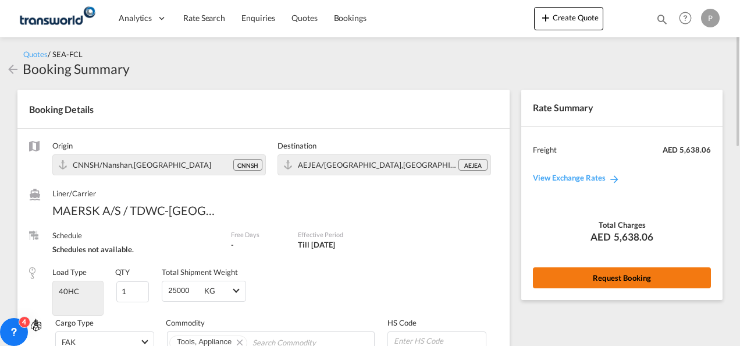
click at [629, 273] on button "Request Booking" at bounding box center [622, 277] width 178 height 21
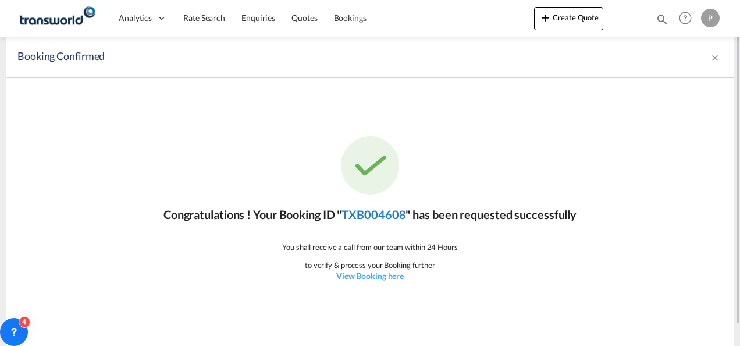
click at [400, 216] on link "TXB004608" at bounding box center [373, 214] width 64 height 14
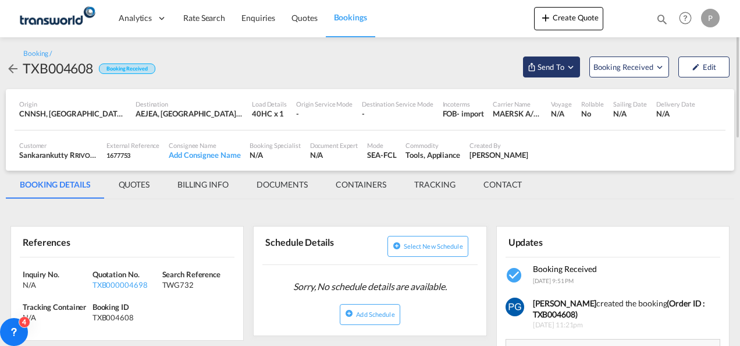
click at [545, 75] on button "Send To" at bounding box center [551, 66] width 57 height 21
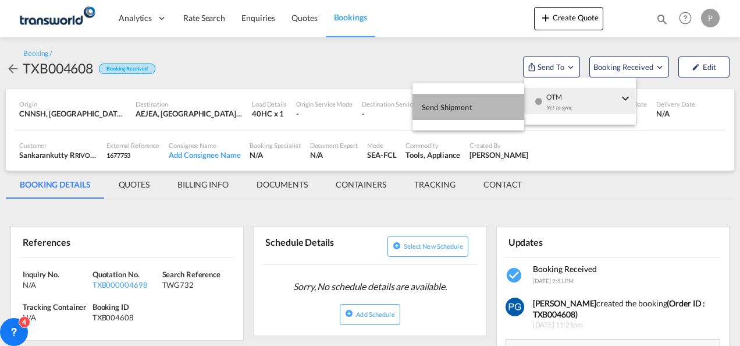
click at [497, 102] on button "Send Shipment" at bounding box center [468, 107] width 112 height 26
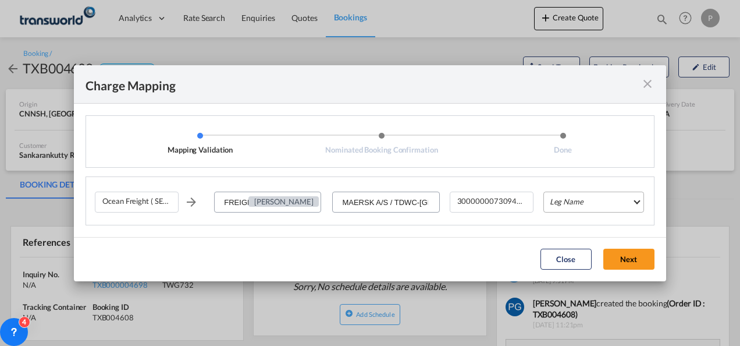
click at [578, 204] on md-select "Leg Name HANDLING ORIGIN VESSEL HANDLING DESTINATION OTHERS TL PICK UP CUSTOMS …" at bounding box center [593, 201] width 101 height 21
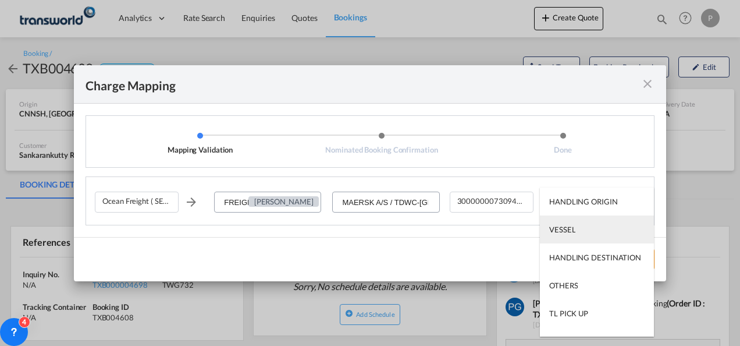
click at [578, 230] on md-option "VESSEL" at bounding box center [597, 229] width 114 height 28
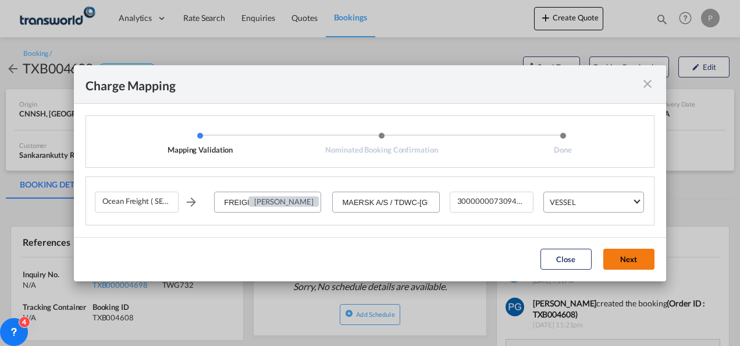
click at [627, 261] on button "Next" at bounding box center [628, 258] width 51 height 21
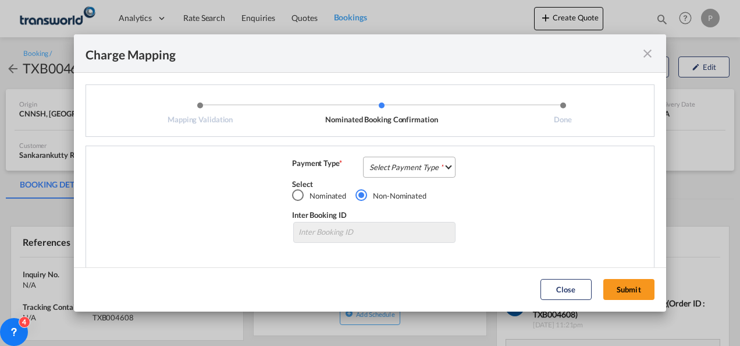
click at [426, 166] on md-select "Select Payment Type COLLECT PREPAID" at bounding box center [409, 166] width 92 height 21
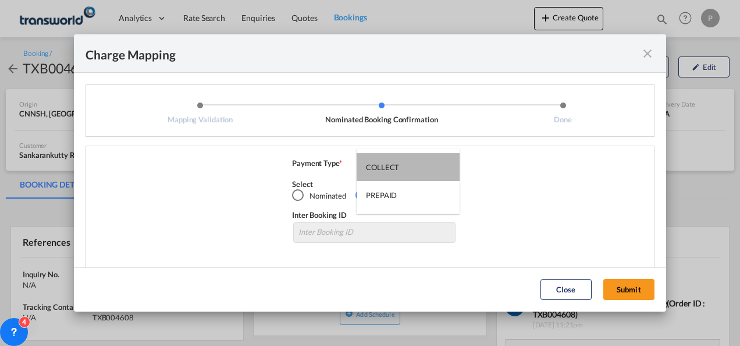
click at [426, 166] on md-option "COLLECT" at bounding box center [408, 167] width 103 height 28
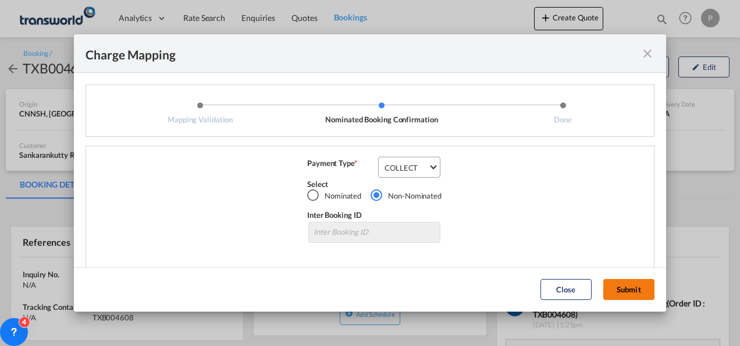
click at [632, 290] on button "Submit" at bounding box center [628, 289] width 51 height 21
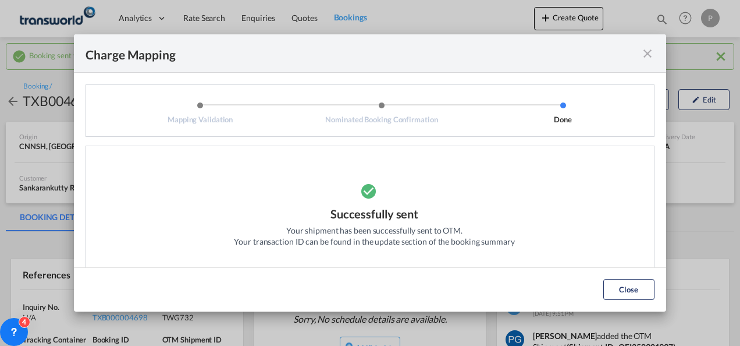
click at [646, 57] on md-icon "icon-close fg-AAA8AD cursor" at bounding box center [648, 54] width 14 height 14
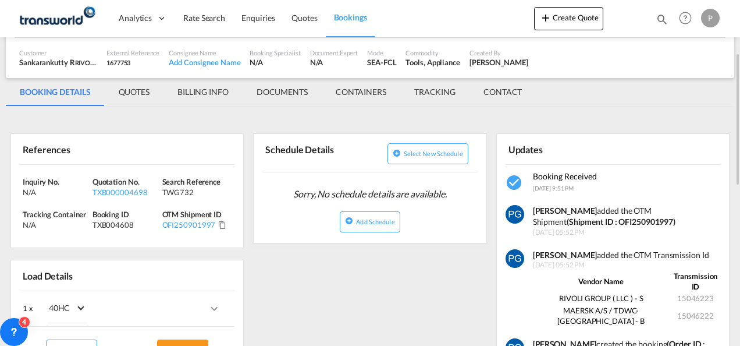
scroll to position [129, 0]
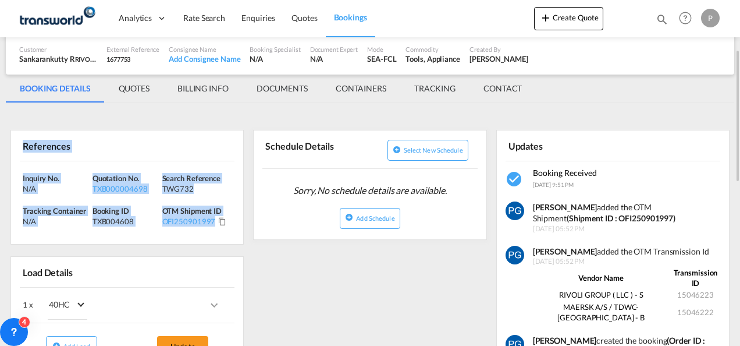
drag, startPoint x: 17, startPoint y: 141, endPoint x: 214, endPoint y: 223, distance: 212.5
click at [214, 223] on div "References Inquiry No. N/A Quotation No. TXB000004698 Search Reference TWG732 T…" at bounding box center [126, 187] width 233 height 115
copy div "References Inquiry No. N/A Quotation No. TXB000004698 Search Reference TWG732 T…"
